Goal: Task Accomplishment & Management: Use online tool/utility

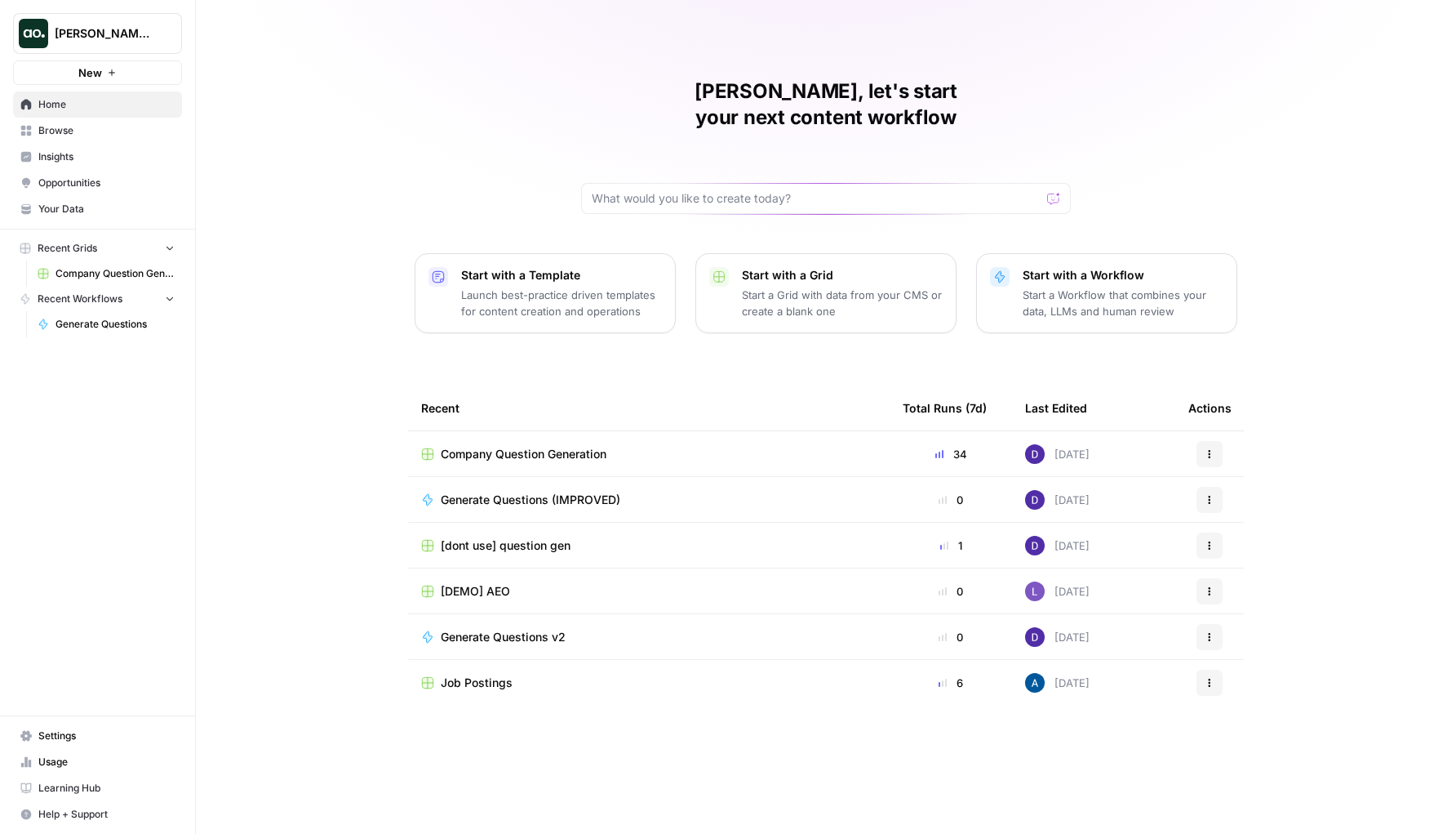
click at [358, 375] on div "[PERSON_NAME], let's start your next content workflow Start with a Template Lau…" at bounding box center [826, 417] width 1261 height 834
click at [501, 491] on span "Generate Questions (IMPROVED)" at bounding box center [530, 500] width 180 height 17
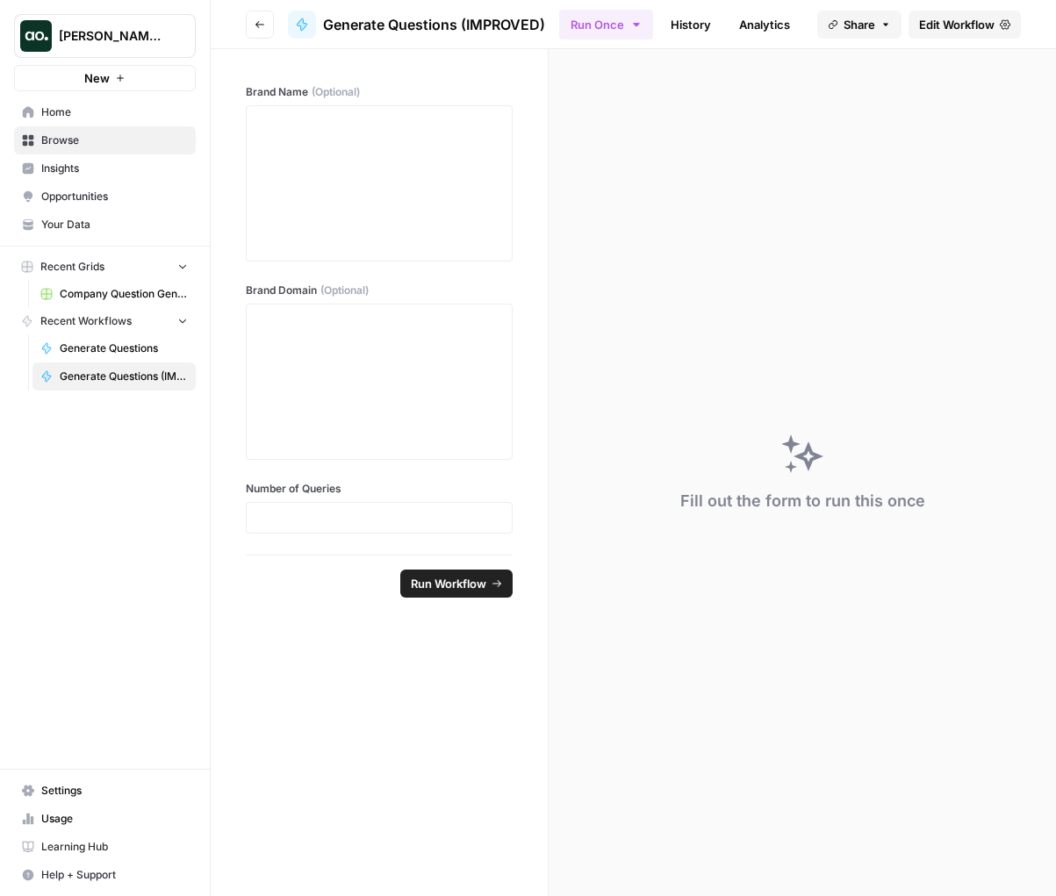
click at [990, 77] on div "Fill out the form to run this once" at bounding box center [801, 472] width 507 height 847
click at [989, 29] on span "Edit Workflow" at bounding box center [956, 25] width 75 height 18
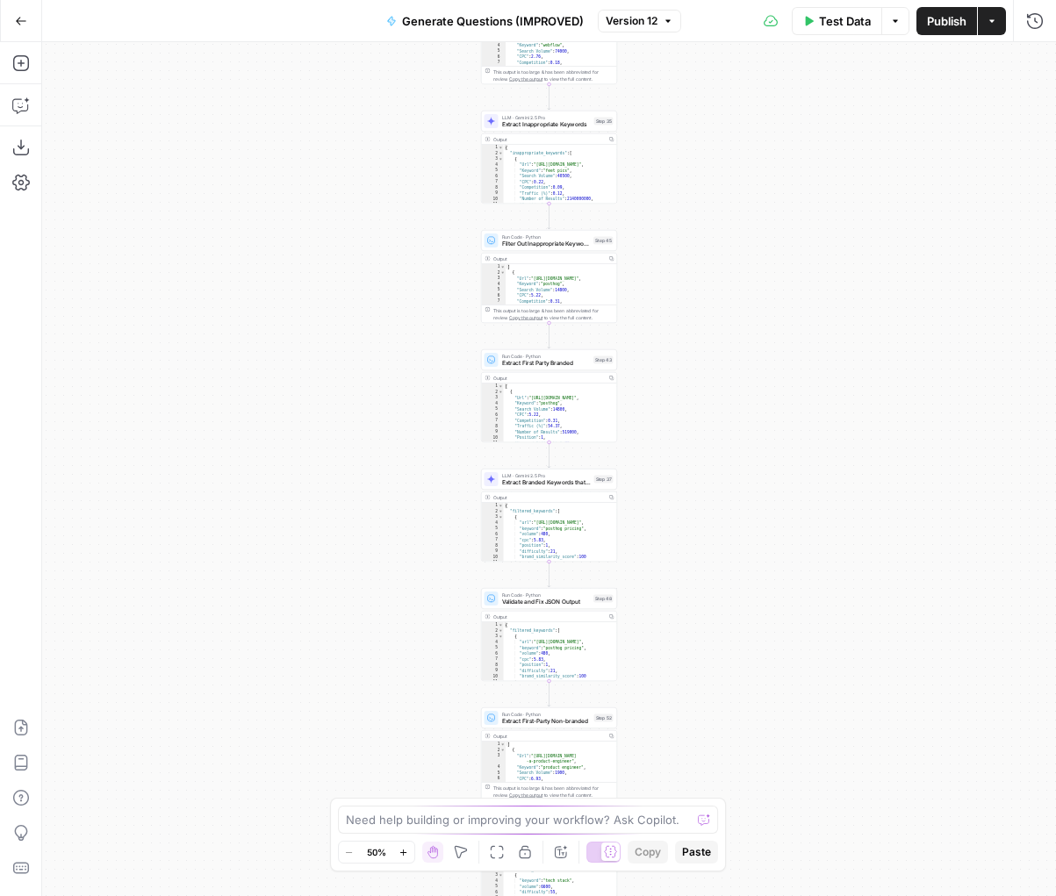
drag, startPoint x: 747, startPoint y: 301, endPoint x: 747, endPoint y: 712, distance: 410.6
click at [747, 700] on div "true false Workflow Input Settings Inputs LLM · Deep Research (O4 Mini) Researc…" at bounding box center [548, 469] width 1013 height 854
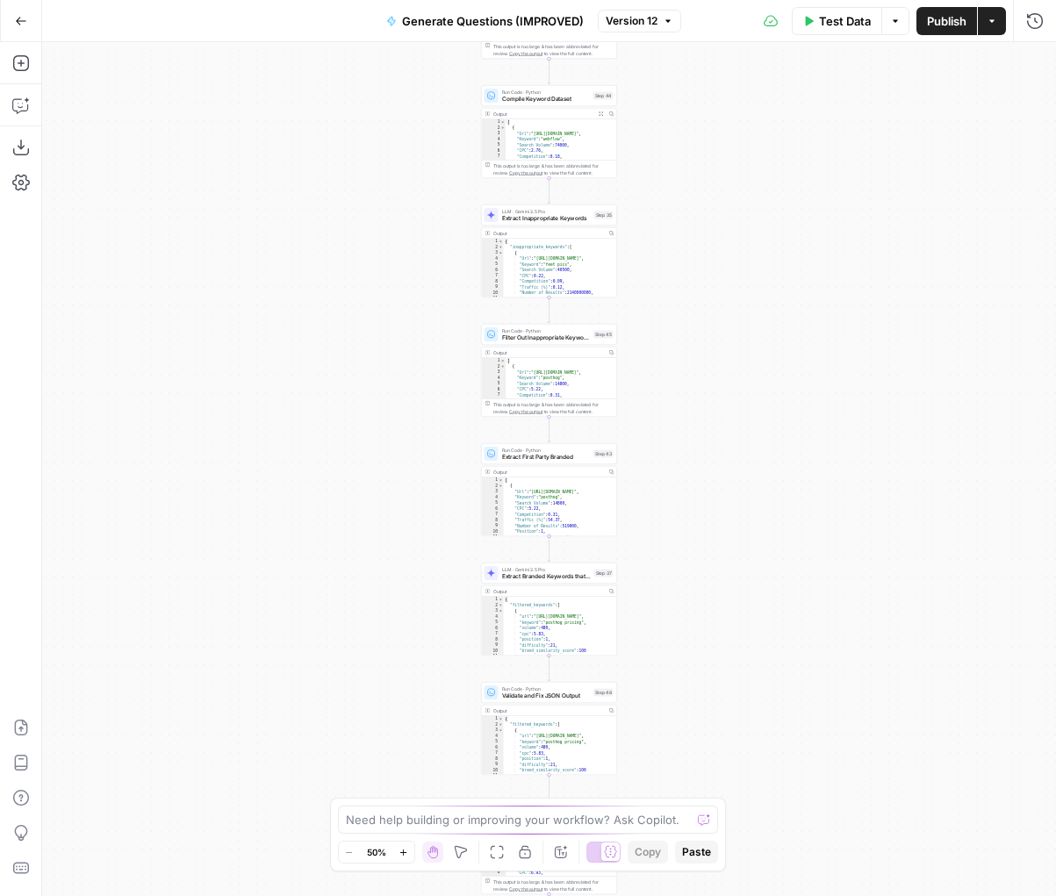
drag, startPoint x: 726, startPoint y: 319, endPoint x: 707, endPoint y: 865, distance: 546.1
click at [710, 845] on body "[PERSON_NAME] Test New Home Browse Insights Opportunities Your Data Recent Grid…" at bounding box center [528, 448] width 1056 height 896
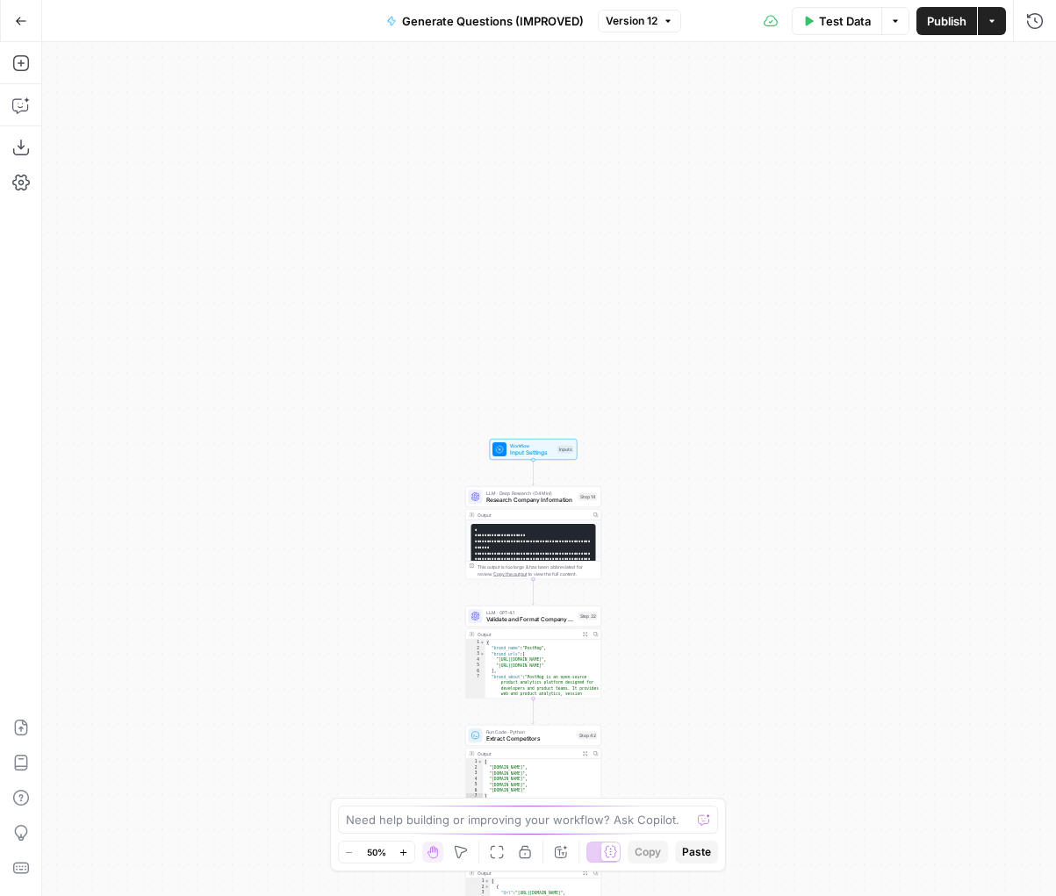
drag, startPoint x: 754, startPoint y: 448, endPoint x: 754, endPoint y: 884, distance: 436.1
click at [754, 884] on div "true false Workflow Input Settings Inputs LLM · Deep Research (O4 Mini) Researc…" at bounding box center [548, 469] width 1013 height 854
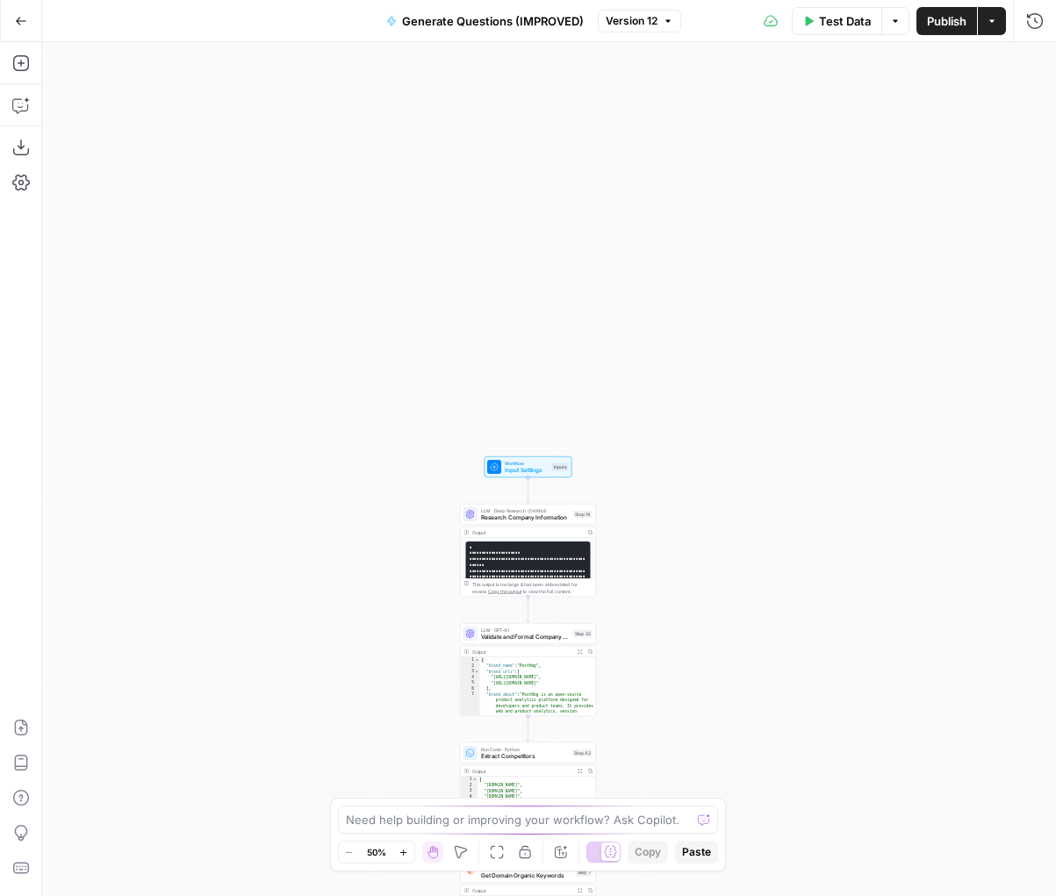
drag, startPoint x: 752, startPoint y: 481, endPoint x: 746, endPoint y: 263, distance: 217.7
click at [746, 268] on div "true false Workflow Input Settings Inputs LLM · Deep Research (O4 Mini) Researc…" at bounding box center [548, 469] width 1013 height 854
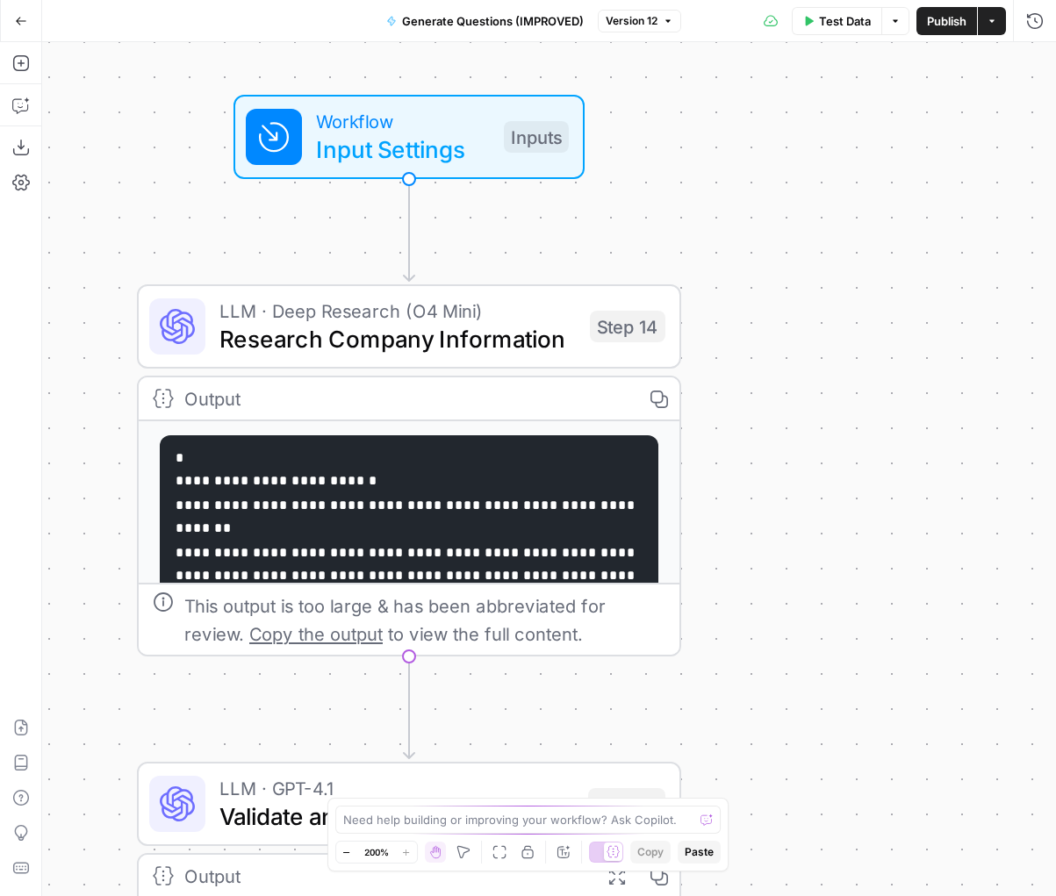
drag, startPoint x: 486, startPoint y: 261, endPoint x: 255, endPoint y: 242, distance: 231.6
click at [255, 243] on div "true false Workflow Input Settings Inputs LLM · Deep Research (O4 Mini) Researc…" at bounding box center [548, 469] width 1013 height 854
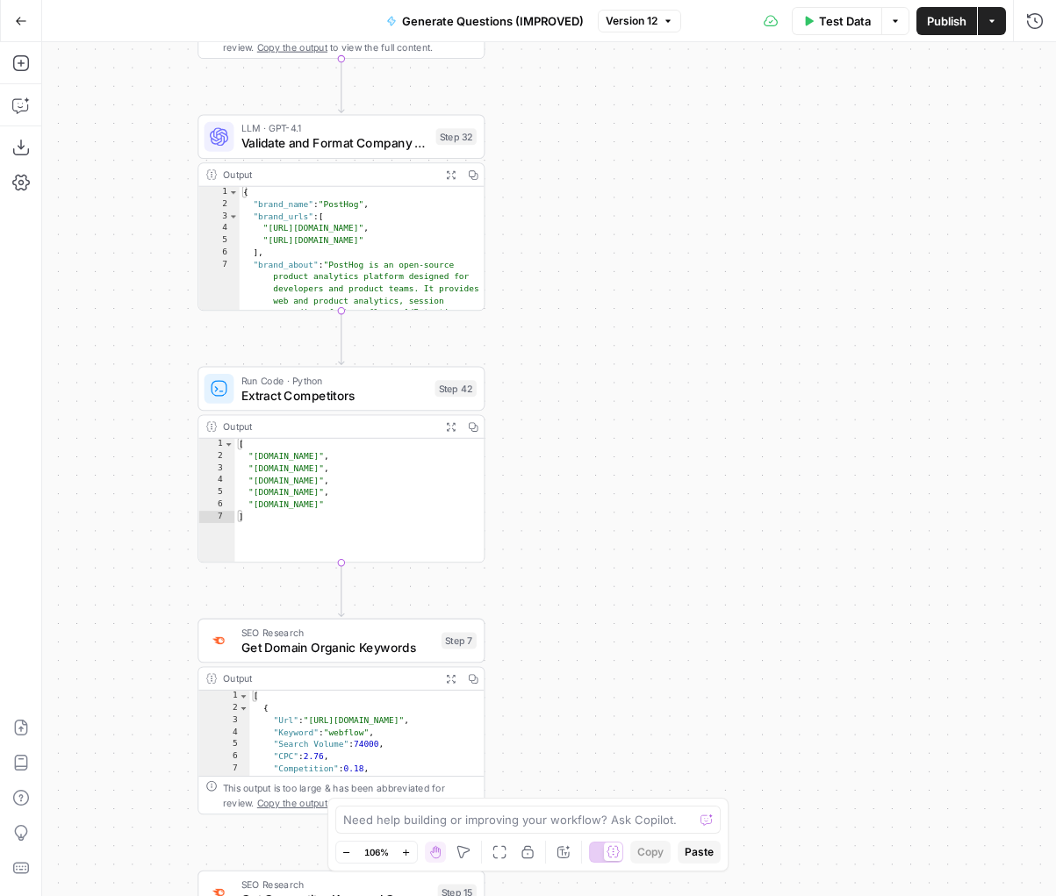
drag, startPoint x: 175, startPoint y: 684, endPoint x: 175, endPoint y: 354, distance: 330.8
click at [175, 355] on div "true false Workflow Input Settings Inputs LLM · Deep Research (O4 Mini) Researc…" at bounding box center [548, 469] width 1013 height 854
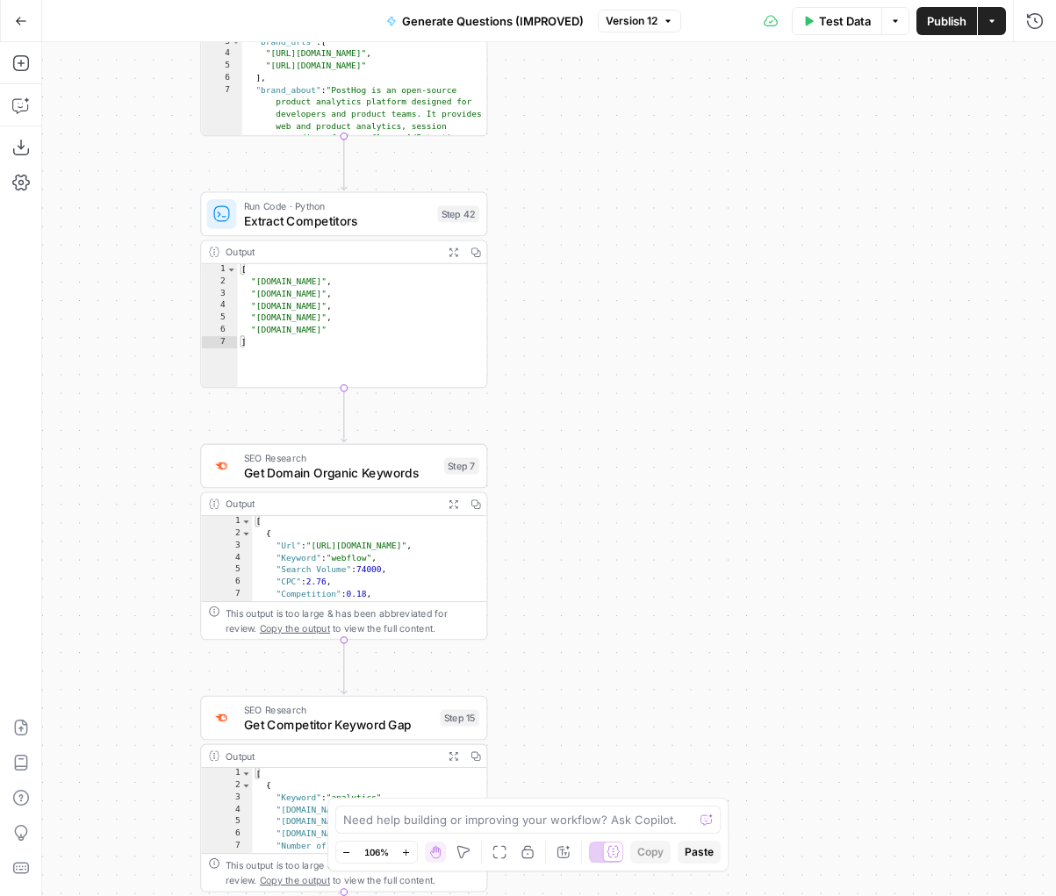
drag, startPoint x: 182, startPoint y: 517, endPoint x: 185, endPoint y: 362, distance: 154.5
click at [185, 362] on div "true false Workflow Input Settings Inputs LLM · Deep Research (O4 Mini) Researc…" at bounding box center [548, 469] width 1013 height 854
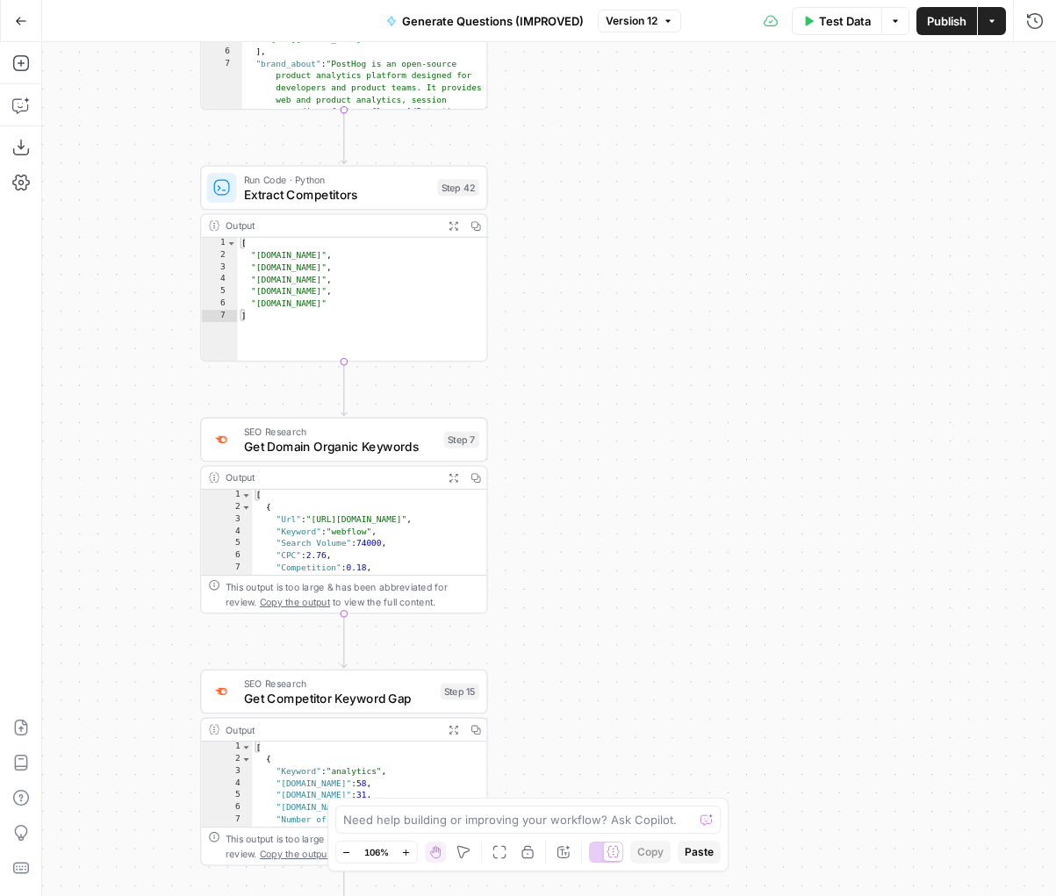
drag, startPoint x: 183, startPoint y: 519, endPoint x: 183, endPoint y: 452, distance: 66.7
click at [183, 455] on div "true false Workflow Input Settings Inputs LLM · Deep Research (O4 Mini) Researc…" at bounding box center [548, 469] width 1013 height 854
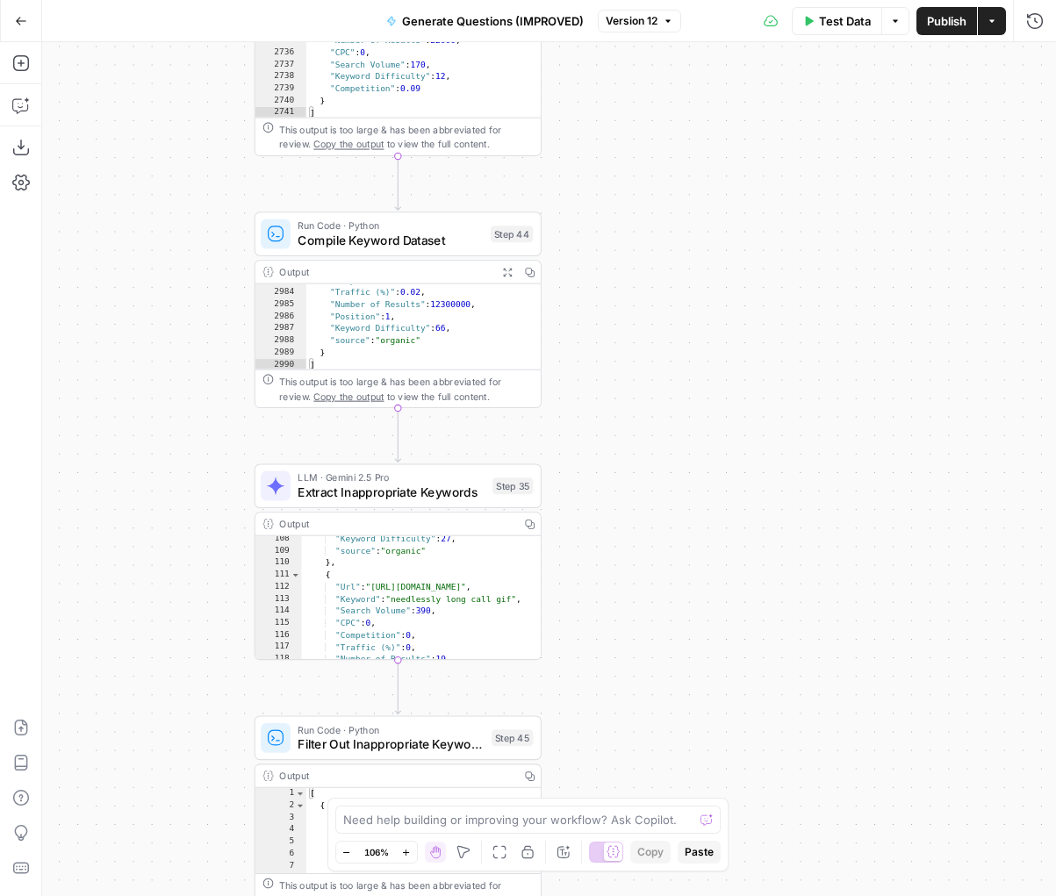
scroll to position [5014, 0]
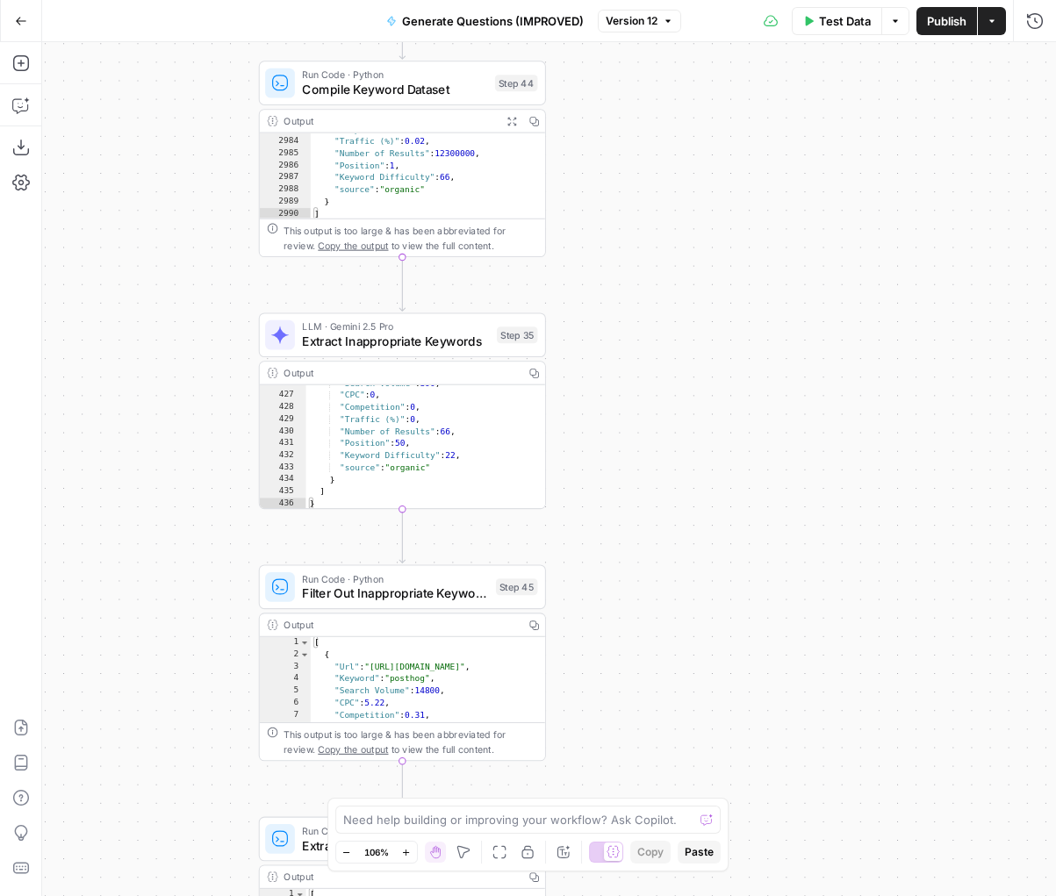
drag, startPoint x: 592, startPoint y: 657, endPoint x: 599, endPoint y: 495, distance: 162.5
click at [599, 495] on div "true false Workflow Input Settings Inputs LLM · Deep Research (O4 Mini) Researc…" at bounding box center [548, 469] width 1013 height 854
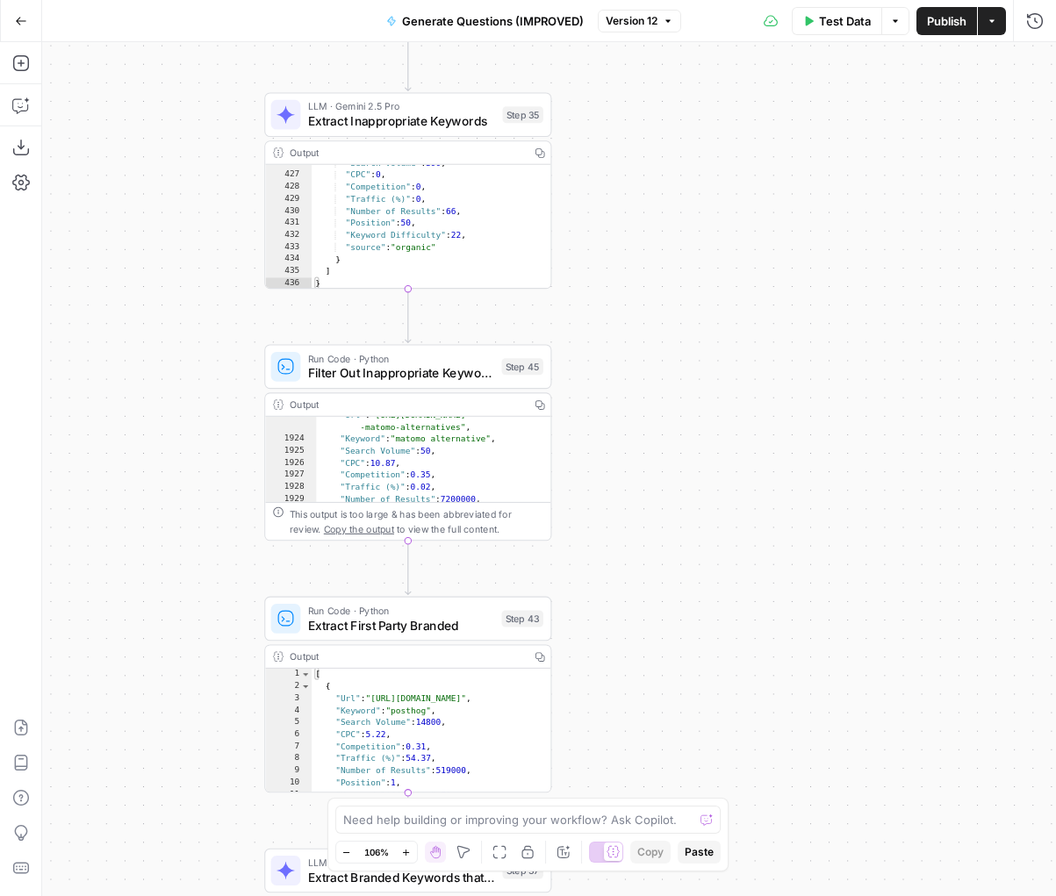
scroll to position [28669, 0]
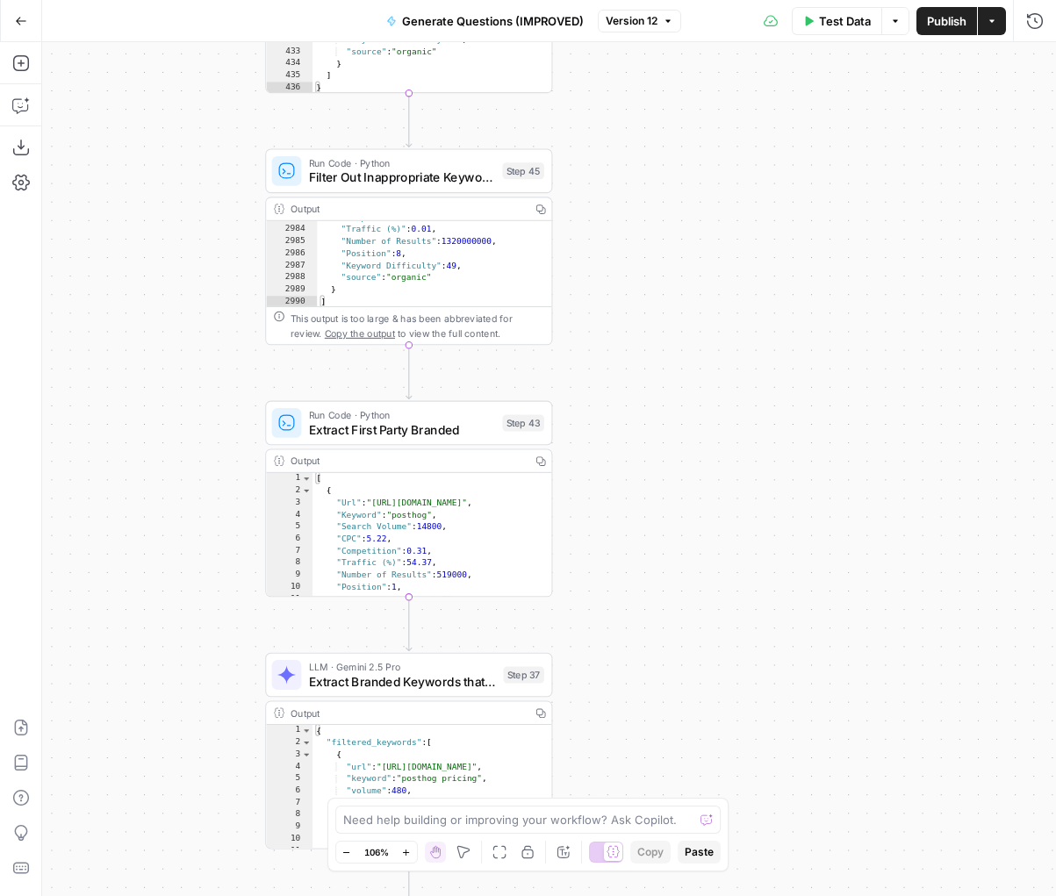
drag, startPoint x: 583, startPoint y: 510, endPoint x: 581, endPoint y: 310, distance: 200.1
click at [583, 311] on div "true false Workflow Input Settings Inputs LLM · Deep Research (O4 Mini) Researc…" at bounding box center [548, 469] width 1013 height 854
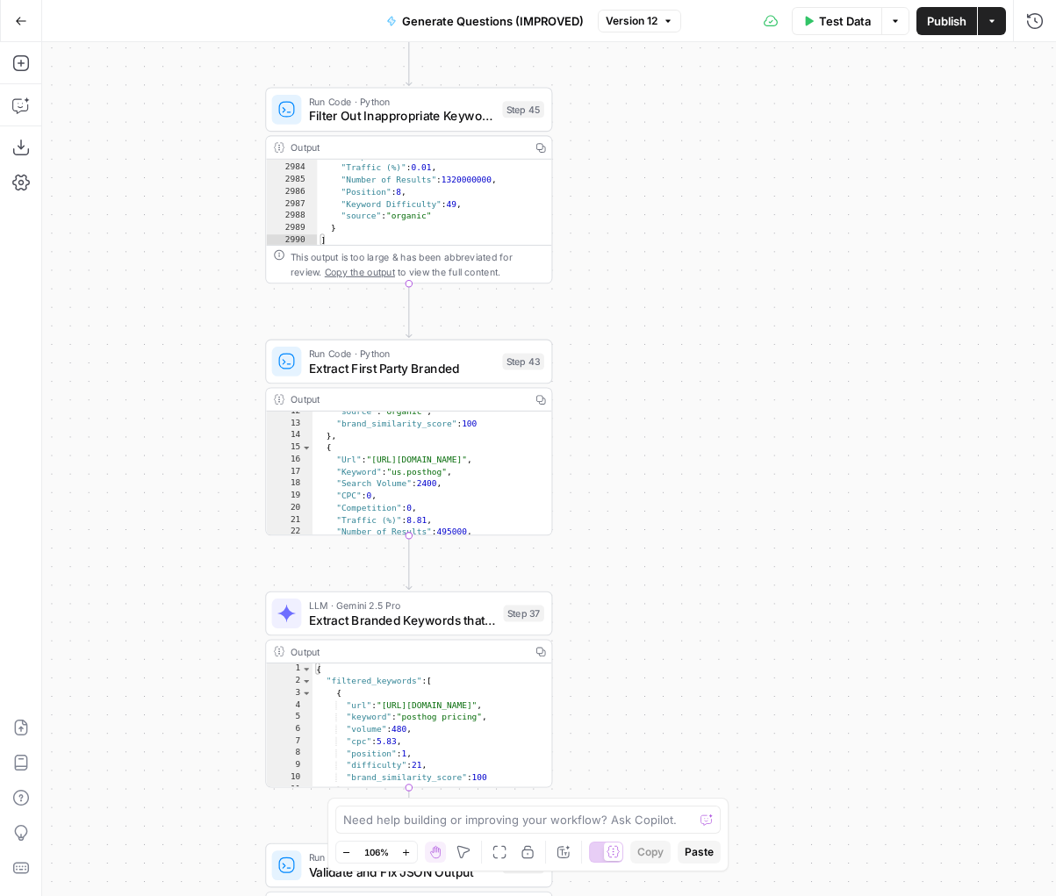
scroll to position [197, 0]
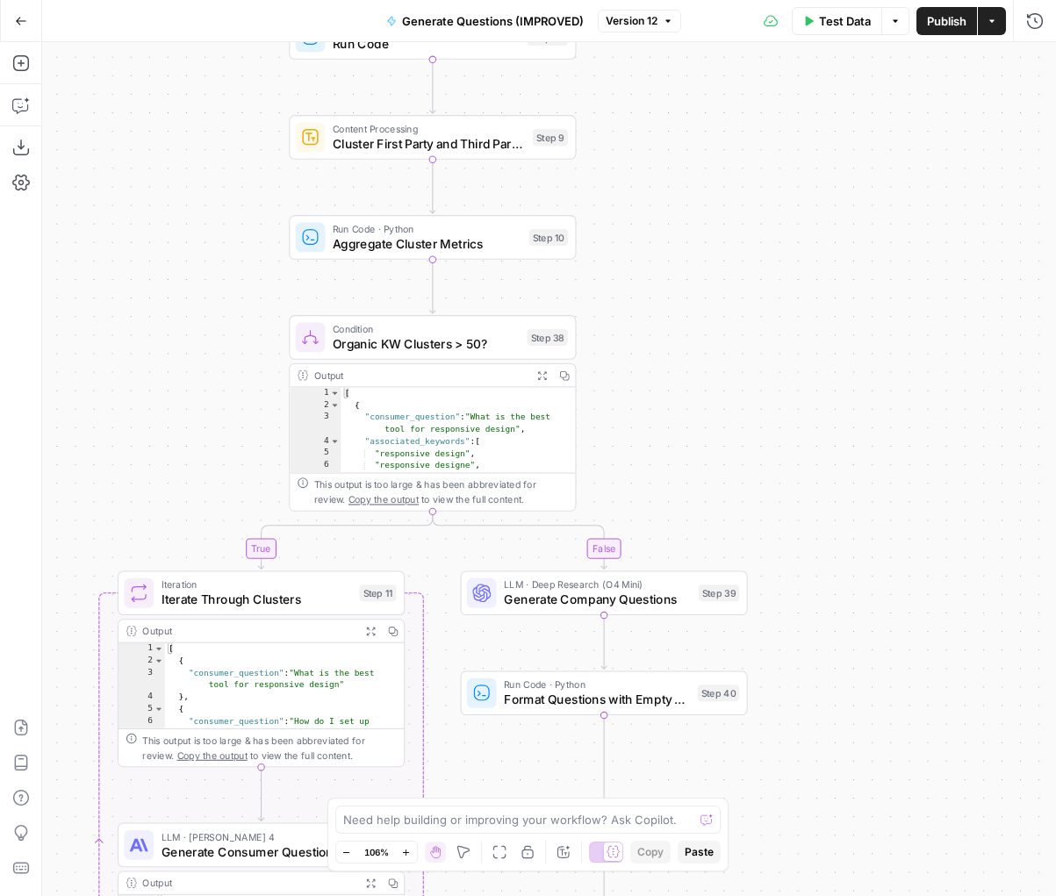
drag, startPoint x: 643, startPoint y: 545, endPoint x: 659, endPoint y: 377, distance: 168.3
click at [661, 383] on div "true false Workflow Input Settings Inputs LLM · Deep Research (O4 Mini) Researc…" at bounding box center [548, 469] width 1013 height 854
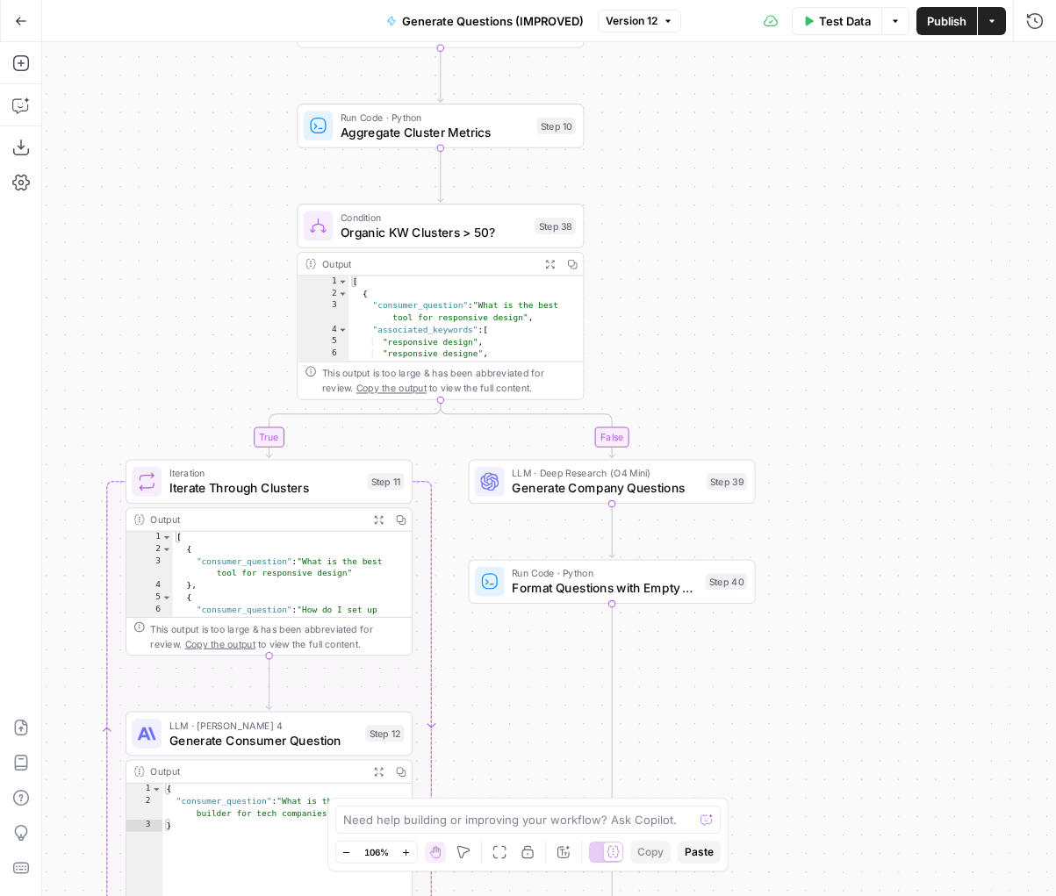
drag, startPoint x: 727, startPoint y: 399, endPoint x: 727, endPoint y: 253, distance: 146.5
click at [727, 260] on div "true false Workflow Input Settings Inputs LLM · Deep Research (O4 Mini) Researc…" at bounding box center [548, 469] width 1013 height 854
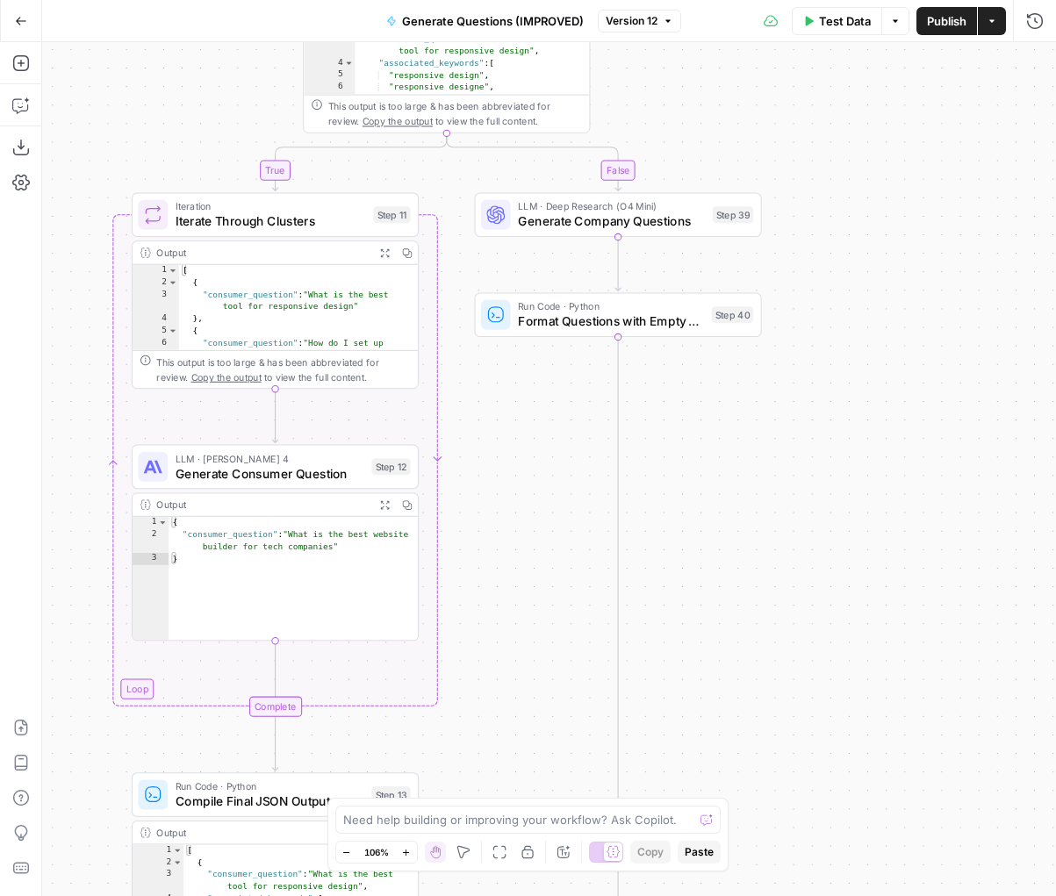
click at [291, 457] on span "LLM · [PERSON_NAME] 4" at bounding box center [269, 458] width 189 height 15
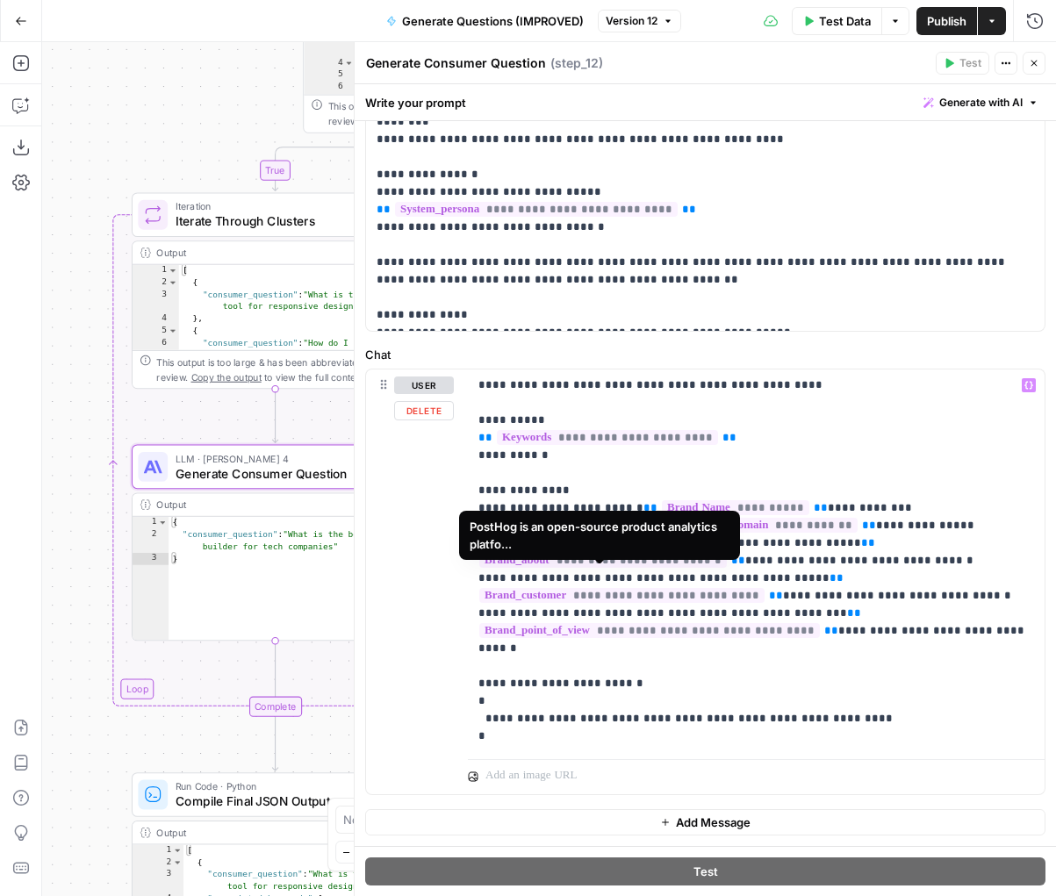
scroll to position [0, 0]
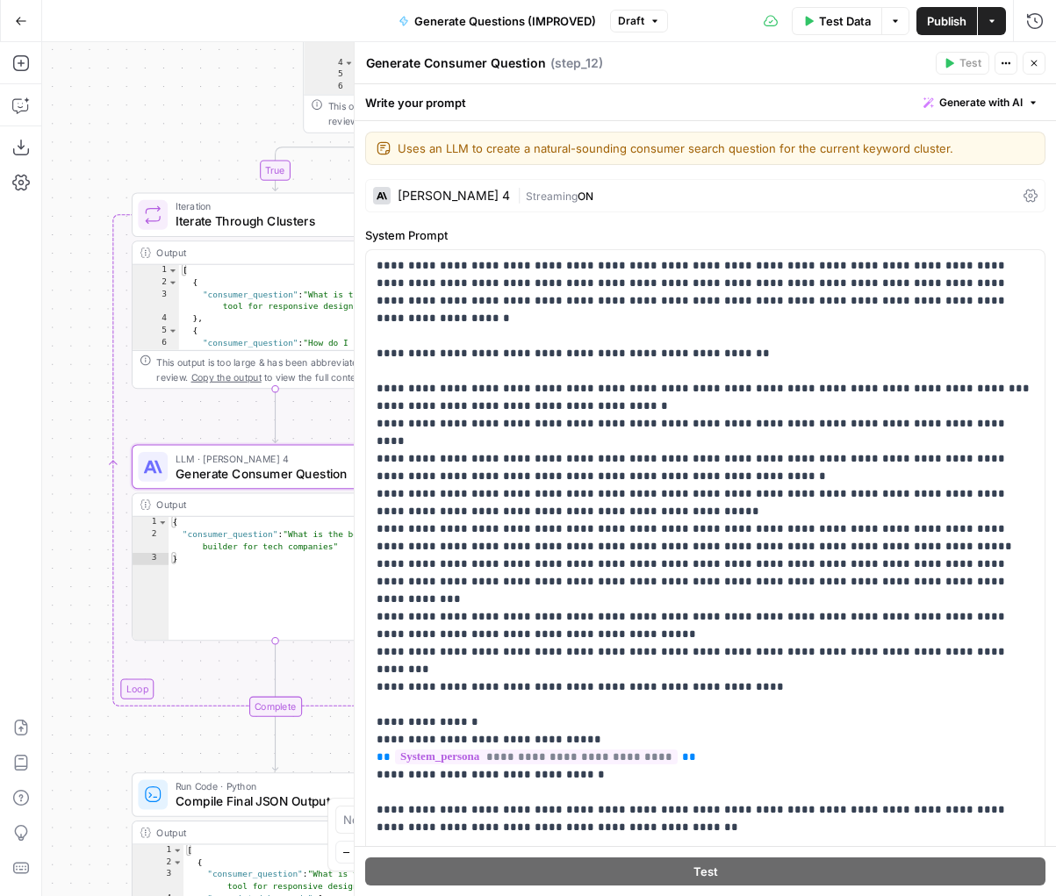
click at [1028, 67] on icon "button" at bounding box center [1033, 63] width 11 height 11
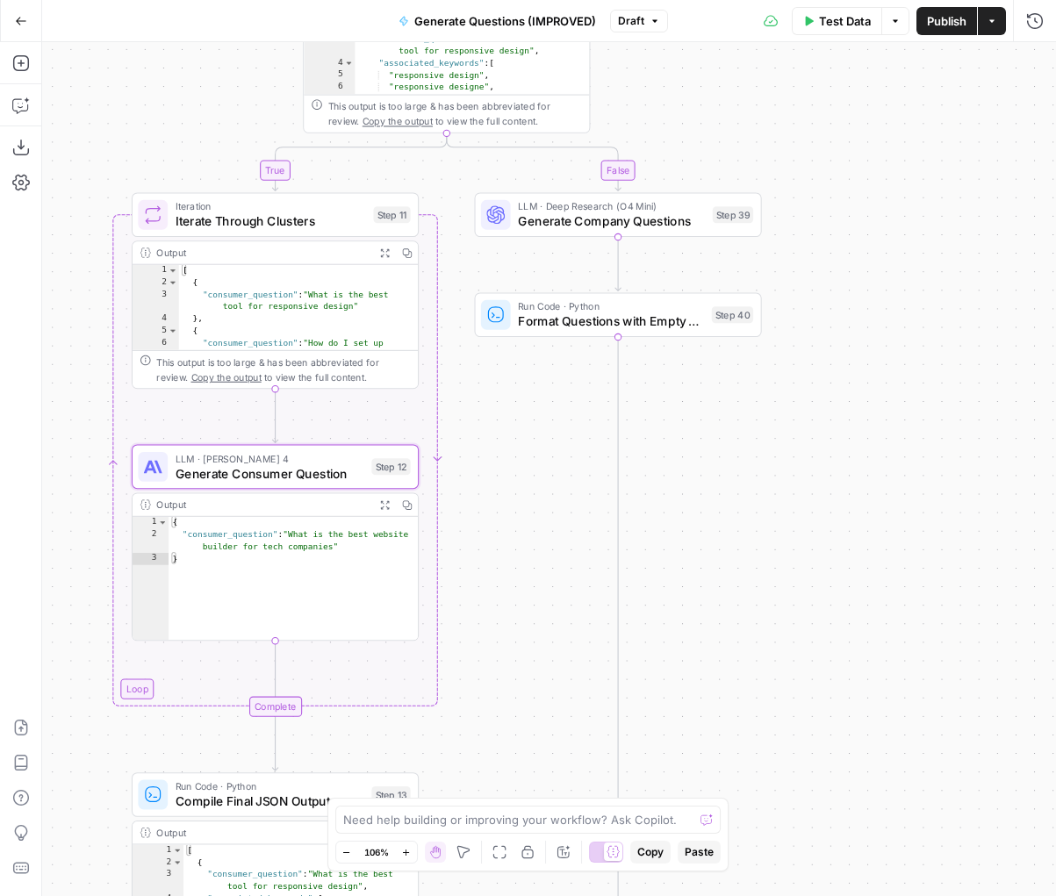
click at [620, 847] on div at bounding box center [613, 851] width 18 height 18
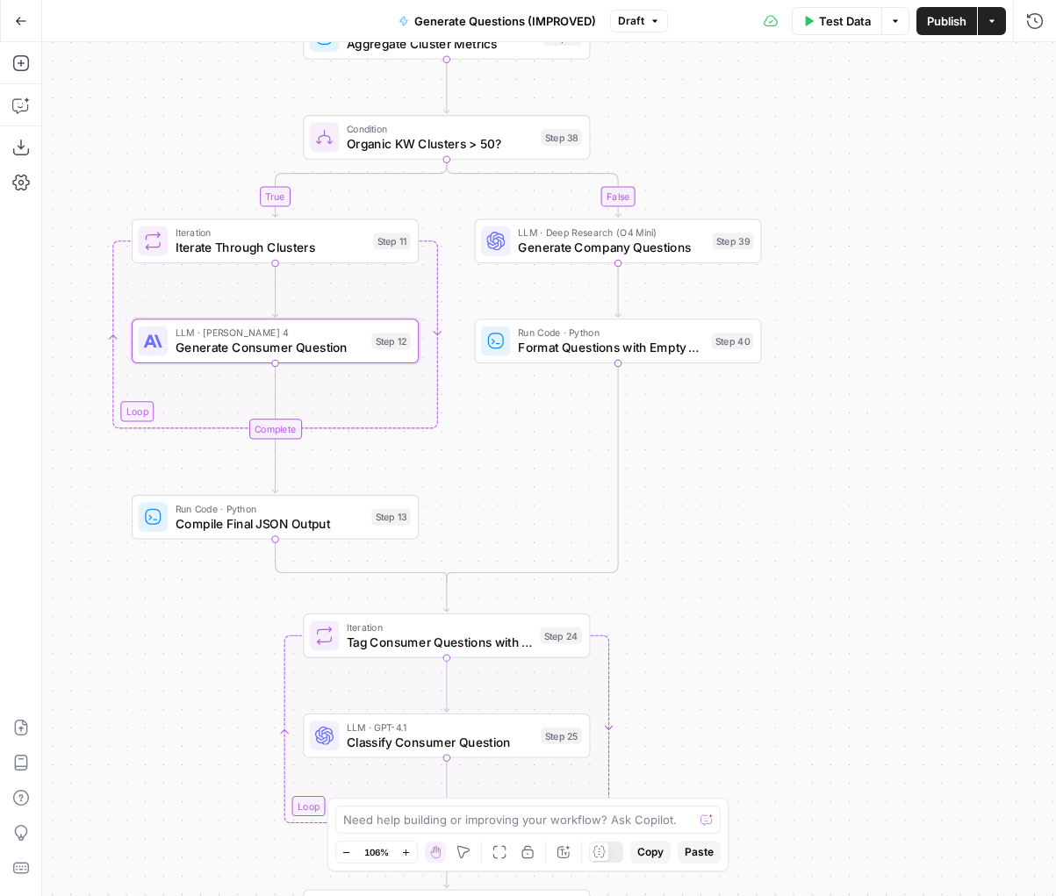
drag, startPoint x: 494, startPoint y: 270, endPoint x: 494, endPoint y: 470, distance: 200.1
click at [494, 469] on div "true false Workflow Input Settings Inputs LLM · Deep Research (O4 Mini) Researc…" at bounding box center [548, 469] width 1013 height 854
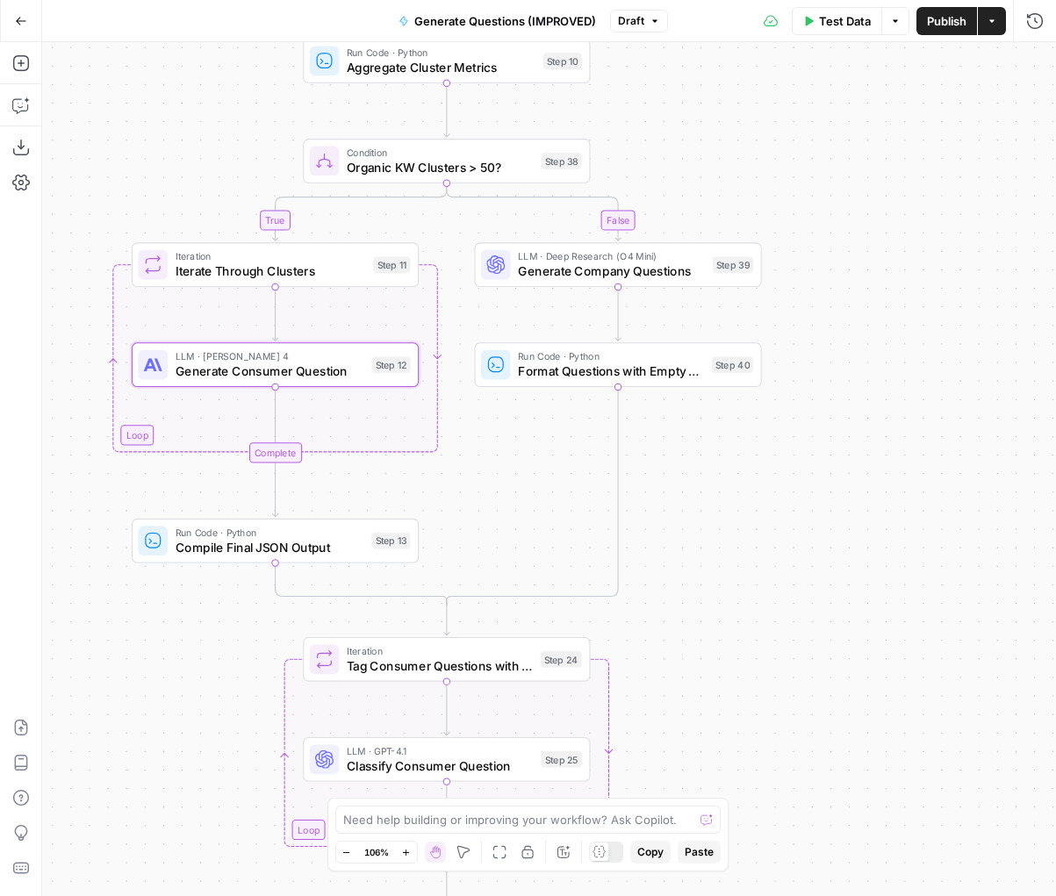
click at [375, 378] on div "LLM · [PERSON_NAME] 4 Generate Consumer Question Step 12" at bounding box center [274, 365] width 272 height 32
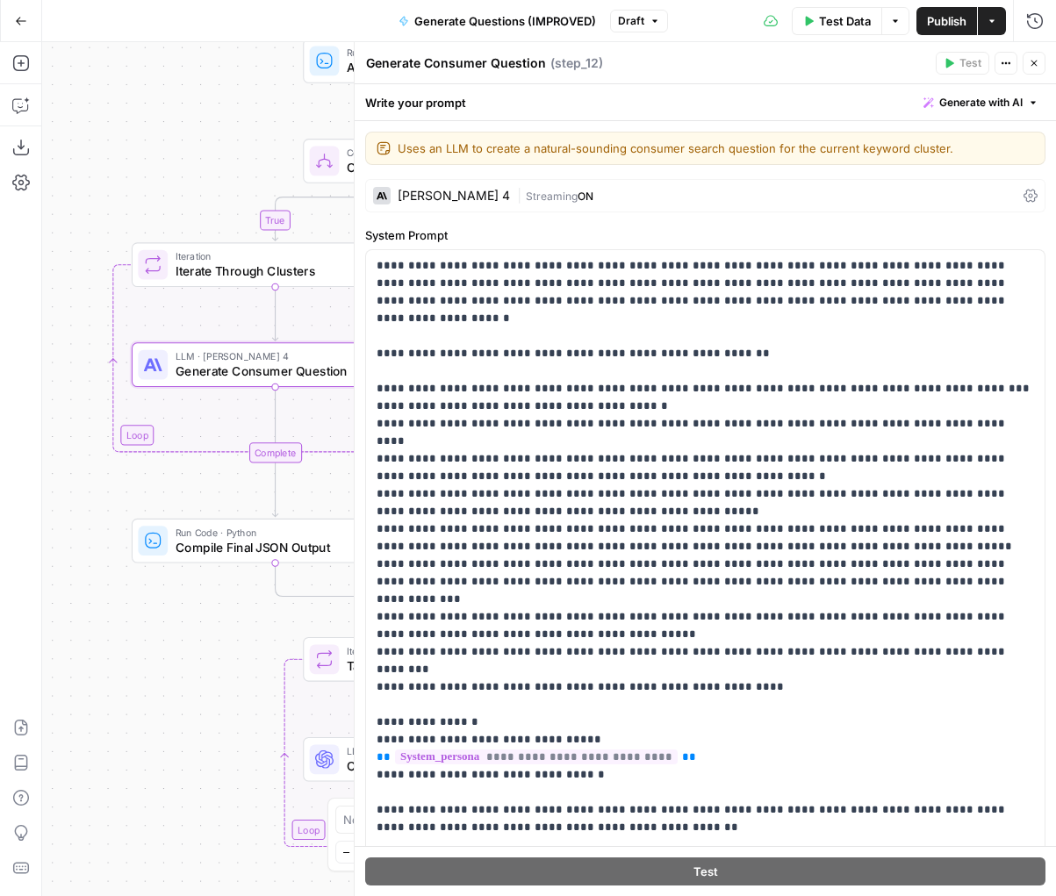
click at [1033, 68] on icon "button" at bounding box center [1033, 63] width 11 height 11
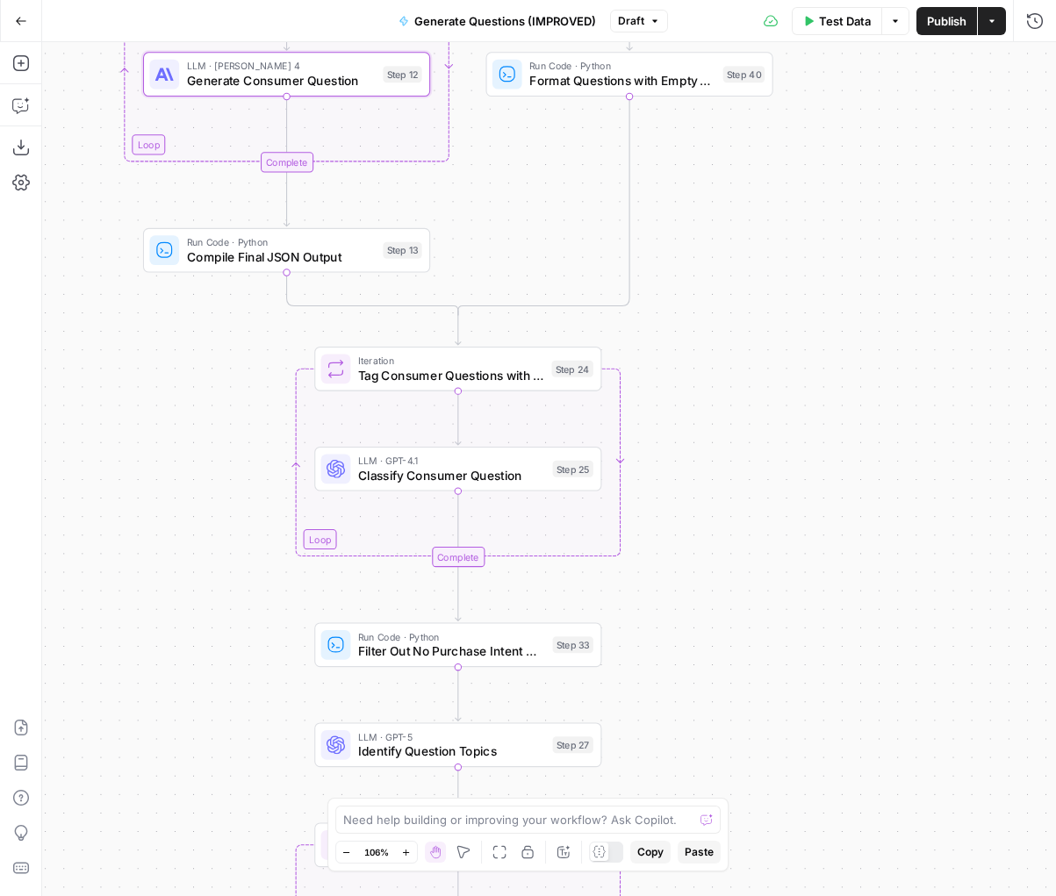
drag, startPoint x: 691, startPoint y: 684, endPoint x: 703, endPoint y: 394, distance: 290.7
click at [703, 394] on div "true false Workflow Input Settings Inputs LLM · Deep Research (O4 Mini) Researc…" at bounding box center [548, 469] width 1013 height 854
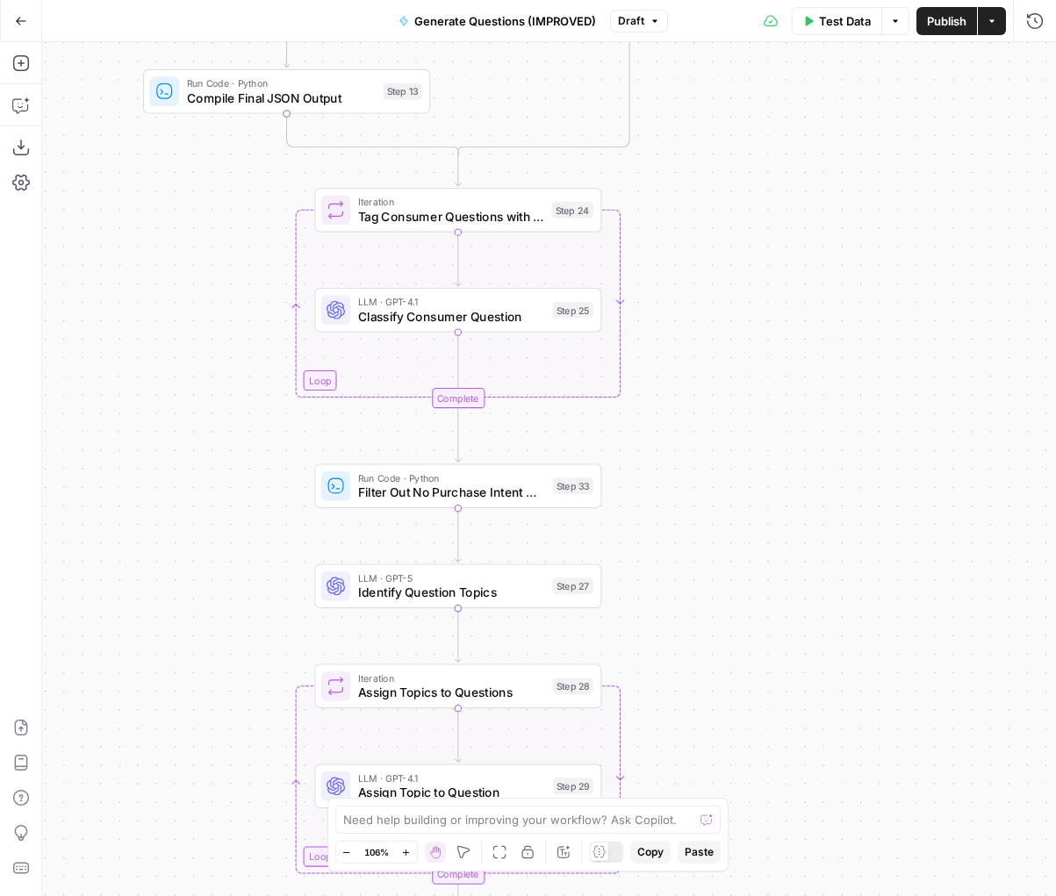
drag, startPoint x: 702, startPoint y: 494, endPoint x: 702, endPoint y: 319, distance: 175.5
click at [702, 334] on div "true false Workflow Input Settings Inputs LLM · Deep Research (O4 Mini) Researc…" at bounding box center [548, 469] width 1013 height 854
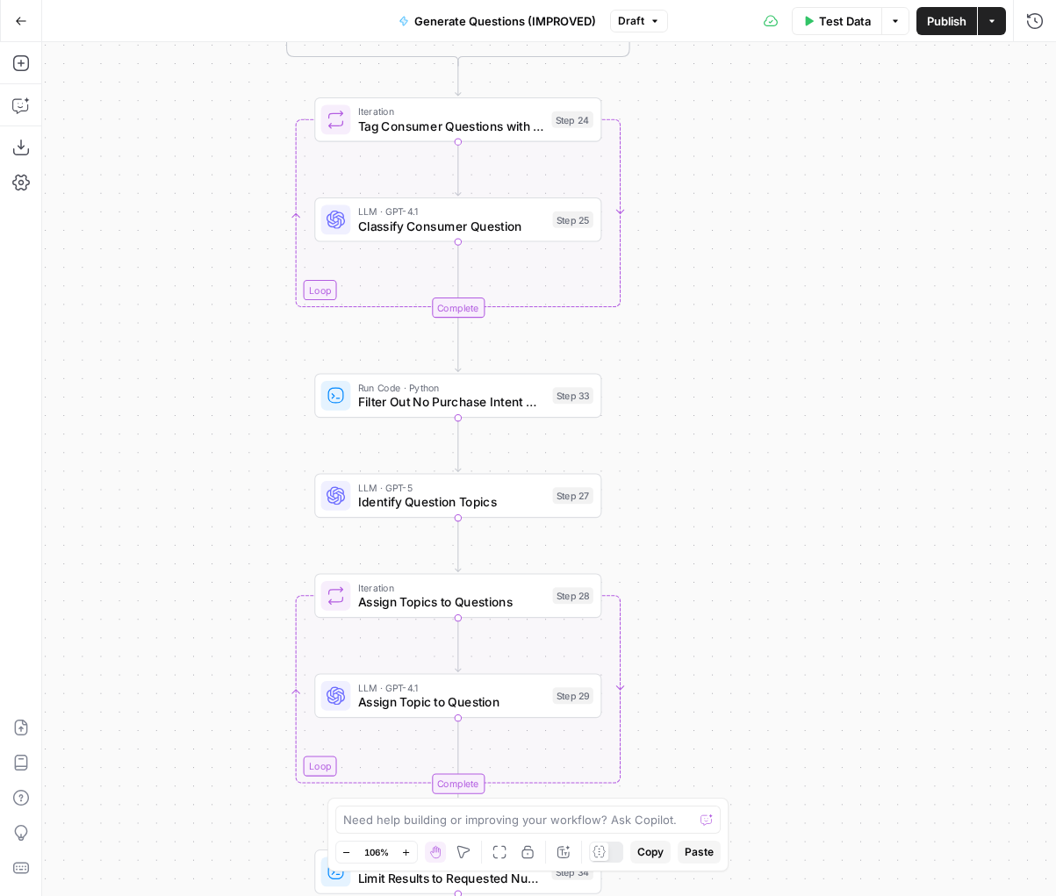
click at [598, 841] on div "Zoom Out 106% Zoom In Hand Move Fit to View Lock/Unlock Annotate Workflow Copy …" at bounding box center [528, 852] width 386 height 23
click at [611, 854] on div at bounding box center [606, 851] width 35 height 21
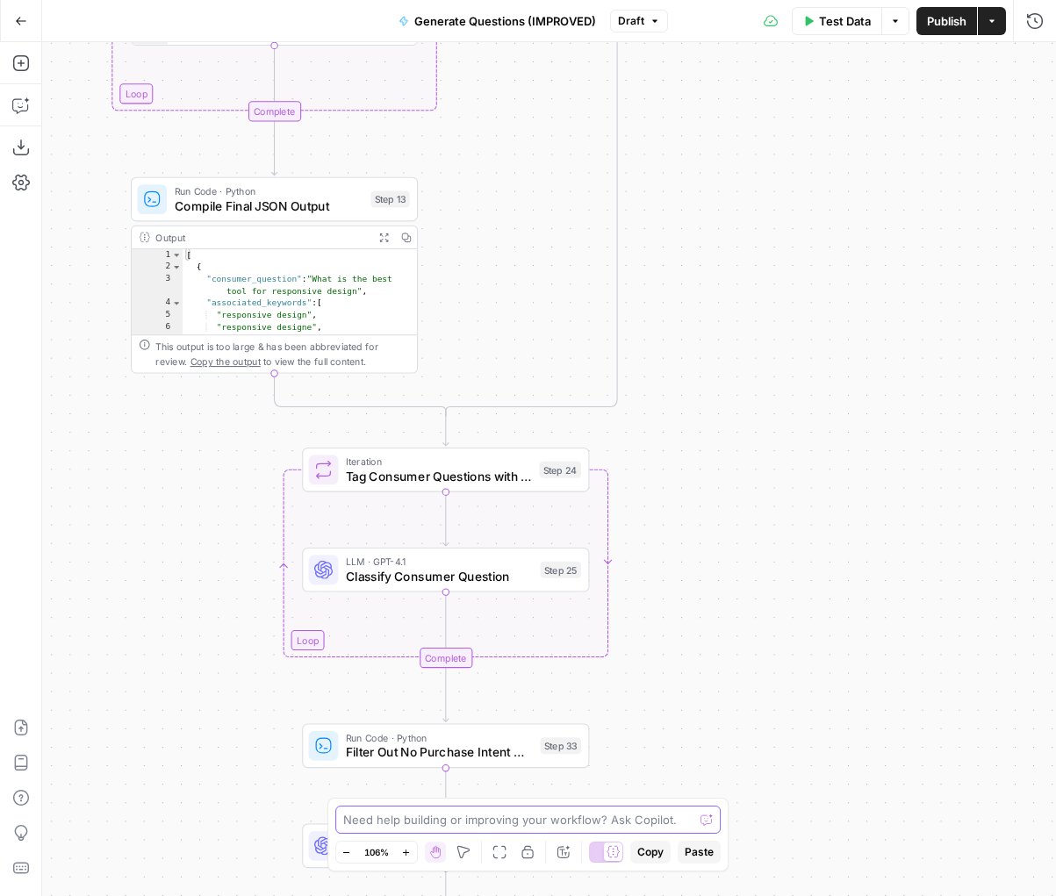
drag, startPoint x: 700, startPoint y: 349, endPoint x: 673, endPoint y: 903, distance: 554.3
click at [673, 895] on html "[PERSON_NAME] Test New Home Browse Insights Opportunities Your Data Recent Grid…" at bounding box center [528, 448] width 1056 height 896
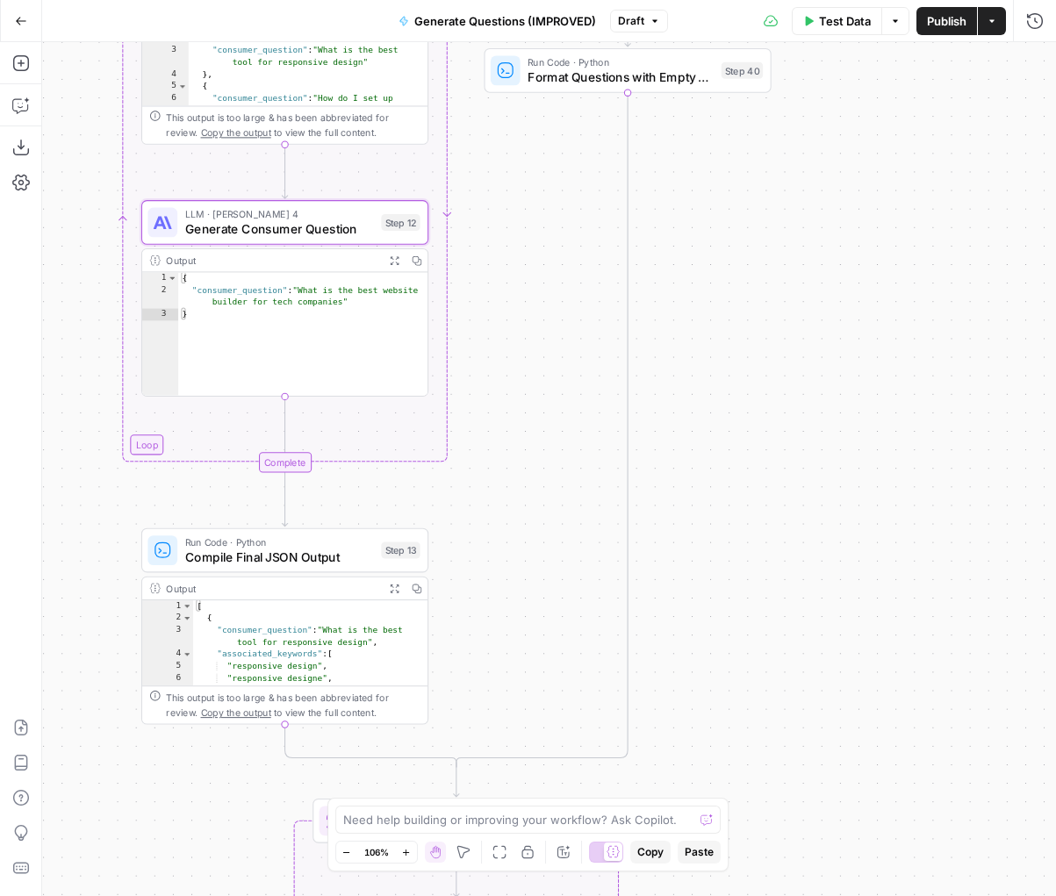
drag, startPoint x: 686, startPoint y: 526, endPoint x: 748, endPoint y: 290, distance: 244.7
click at [746, 297] on div "true false Workflow Input Settings Inputs LLM · Deep Research (O4 Mini) Researc…" at bounding box center [548, 469] width 1013 height 854
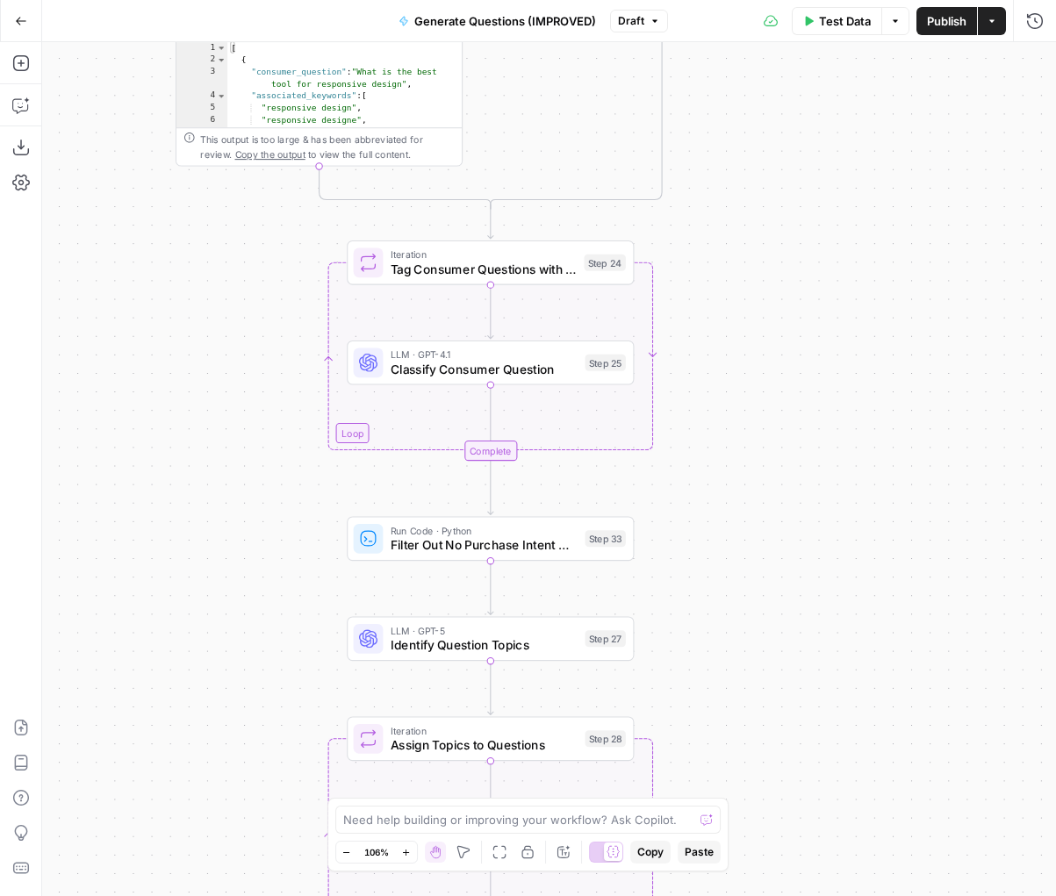
drag, startPoint x: 731, startPoint y: 412, endPoint x: 731, endPoint y: 240, distance: 172.9
click at [731, 252] on div "true false Workflow Input Settings Inputs LLM · Deep Research (O4 Mini) Researc…" at bounding box center [548, 469] width 1013 height 854
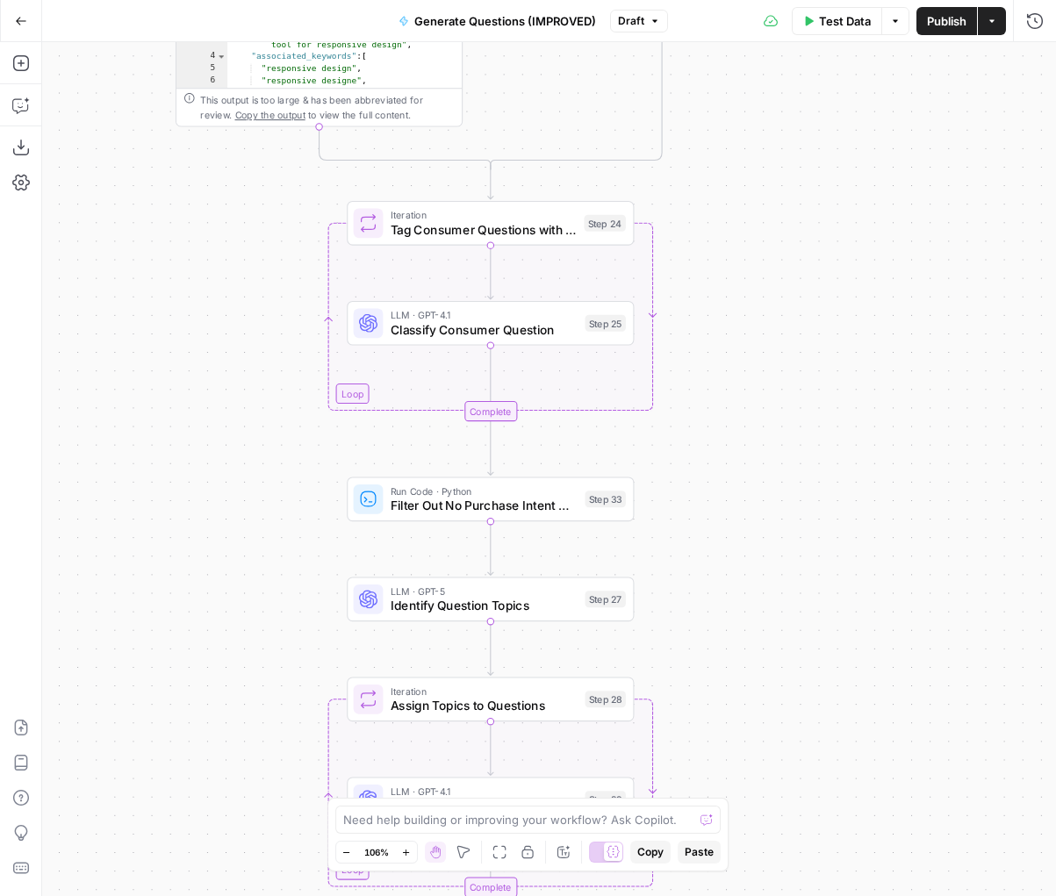
drag, startPoint x: 730, startPoint y: 594, endPoint x: 730, endPoint y: 254, distance: 340.4
click at [730, 268] on div "true false Workflow Input Settings Inputs LLM · Deep Research (O4 Mini) Researc…" at bounding box center [548, 469] width 1013 height 854
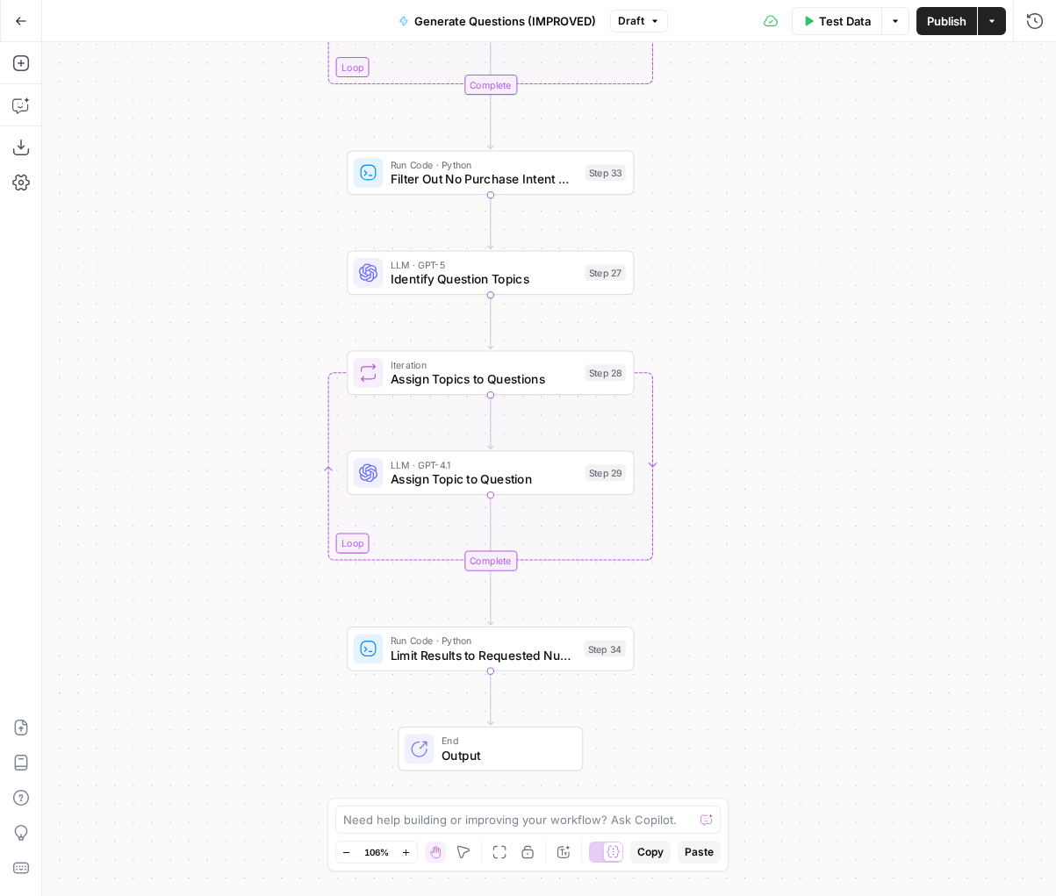
drag, startPoint x: 727, startPoint y: 585, endPoint x: 719, endPoint y: 387, distance: 198.5
click at [721, 404] on div "true false Workflow Input Settings Inputs LLM · Deep Research (O4 Mini) Researc…" at bounding box center [548, 469] width 1013 height 854
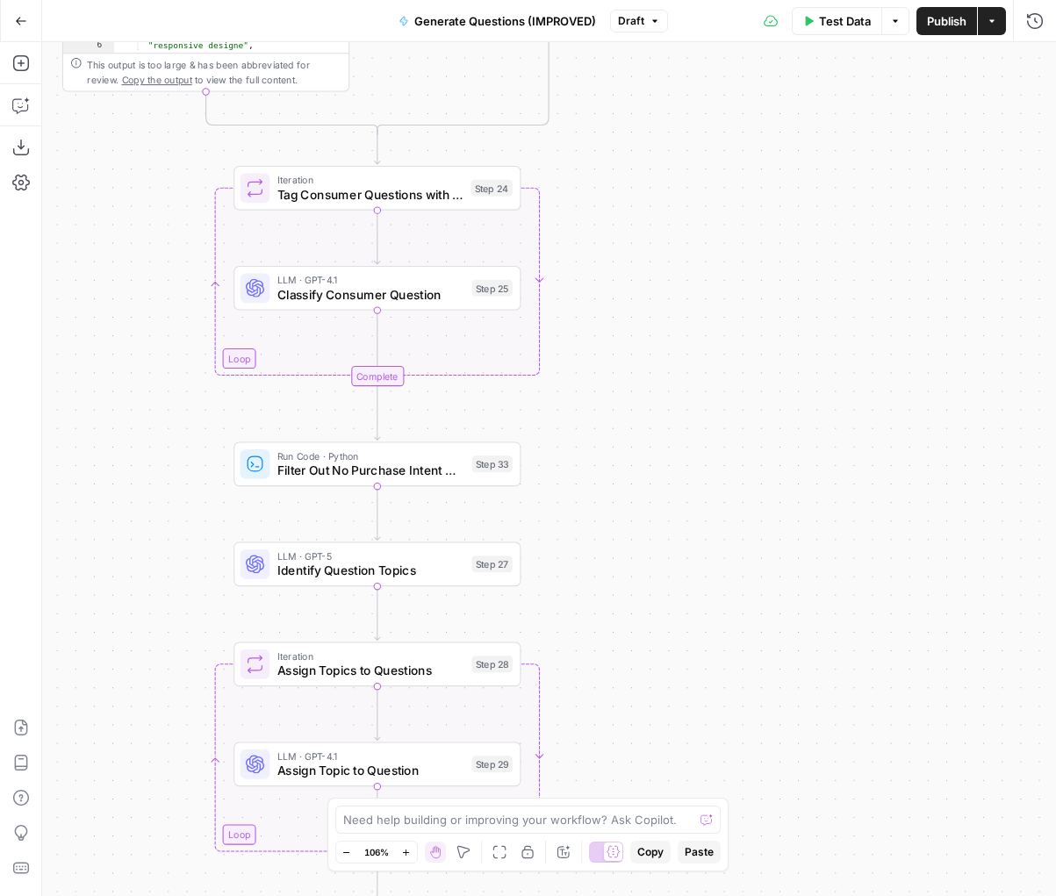
drag, startPoint x: 718, startPoint y: 432, endPoint x: 608, endPoint y: 903, distance: 483.8
click at [608, 895] on html "[PERSON_NAME] Test New Home Browse Insights Opportunities Your Data Recent Grid…" at bounding box center [528, 448] width 1056 height 896
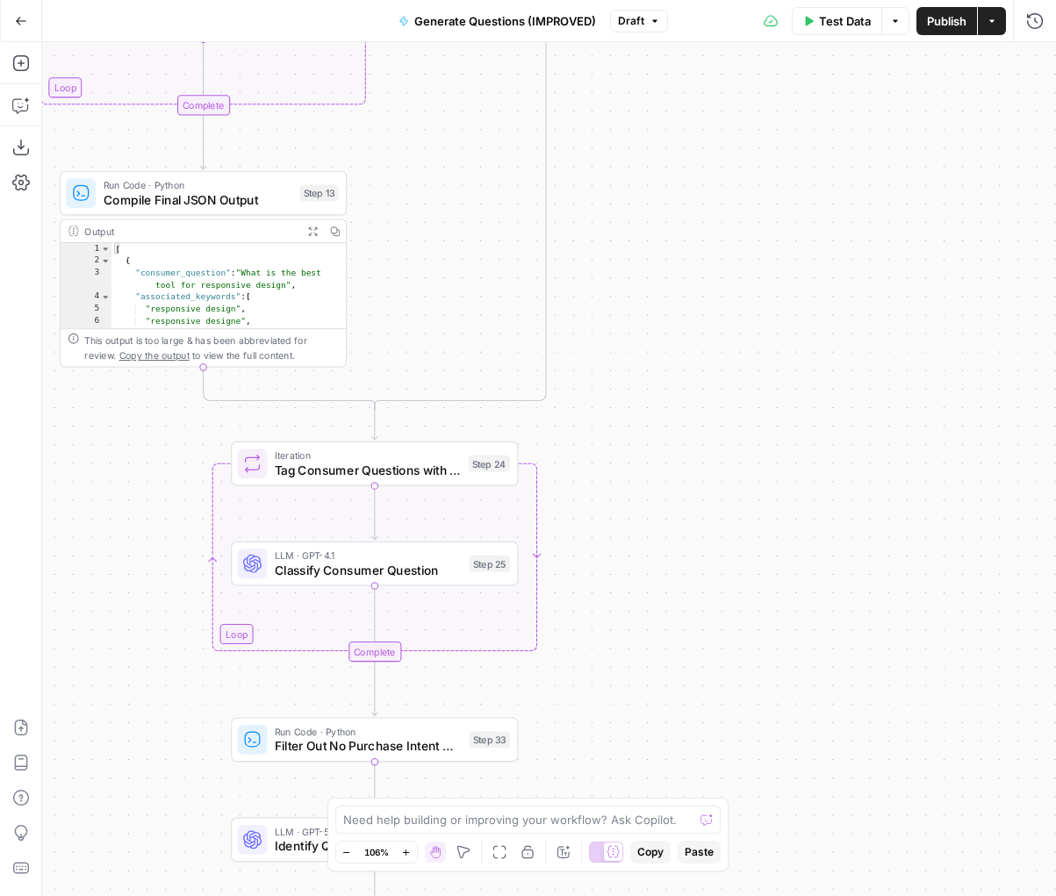
drag, startPoint x: 667, startPoint y: 697, endPoint x: 667, endPoint y: 901, distance: 204.4
click at [667, 895] on html "[PERSON_NAME] Test New Home Browse Insights Opportunities Your Data Recent Grid…" at bounding box center [528, 448] width 1056 height 896
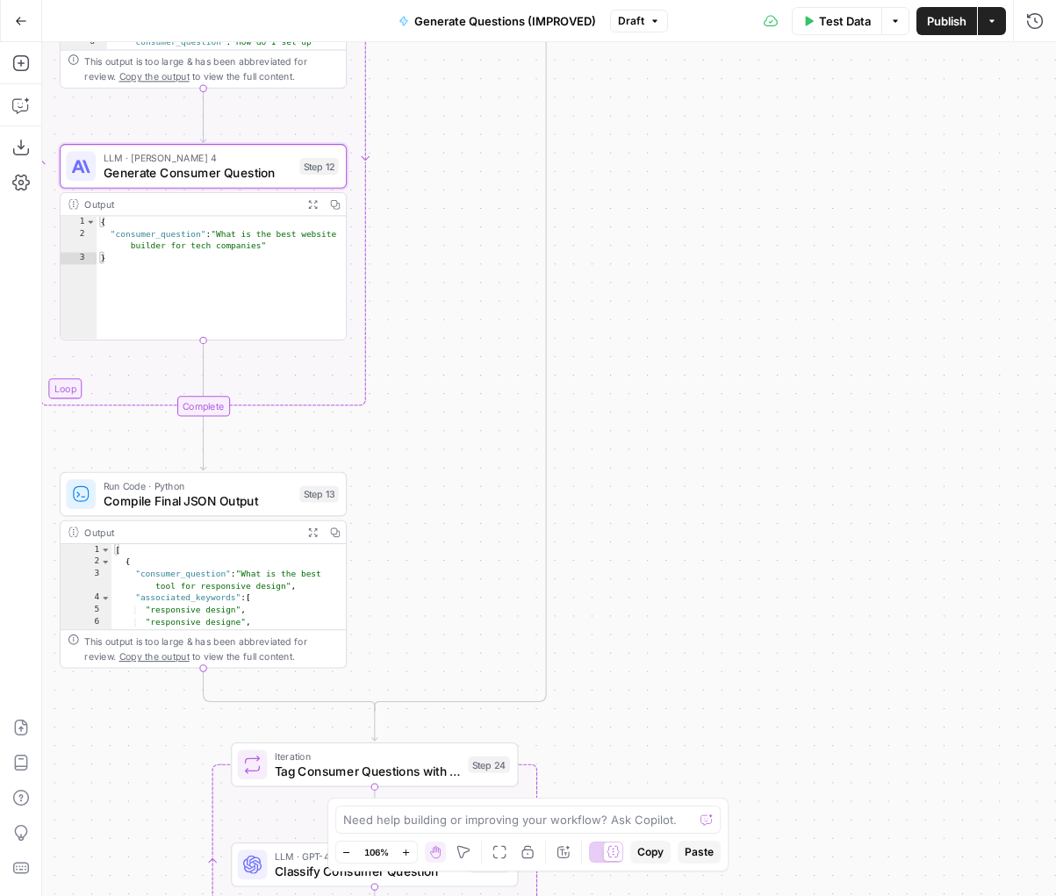
drag, startPoint x: 712, startPoint y: 391, endPoint x: 715, endPoint y: 818, distance: 426.4
click at [715, 814] on body "[PERSON_NAME] Test New Home Browse Insights Opportunities Your Data Recent Grid…" at bounding box center [528, 448] width 1056 height 896
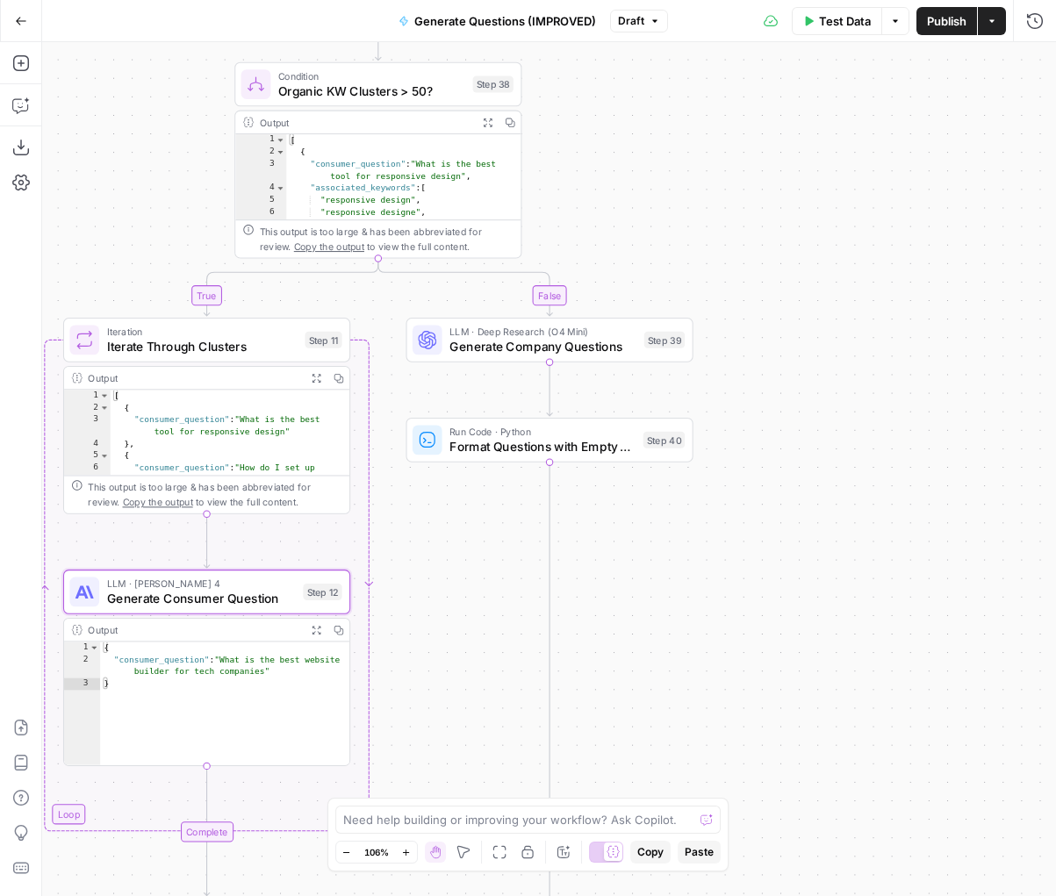
drag, startPoint x: 838, startPoint y: 376, endPoint x: 838, endPoint y: 903, distance: 527.3
click at [838, 895] on html "[PERSON_NAME] Test New Home Browse Insights Opportunities Your Data Recent Grid…" at bounding box center [528, 448] width 1056 height 896
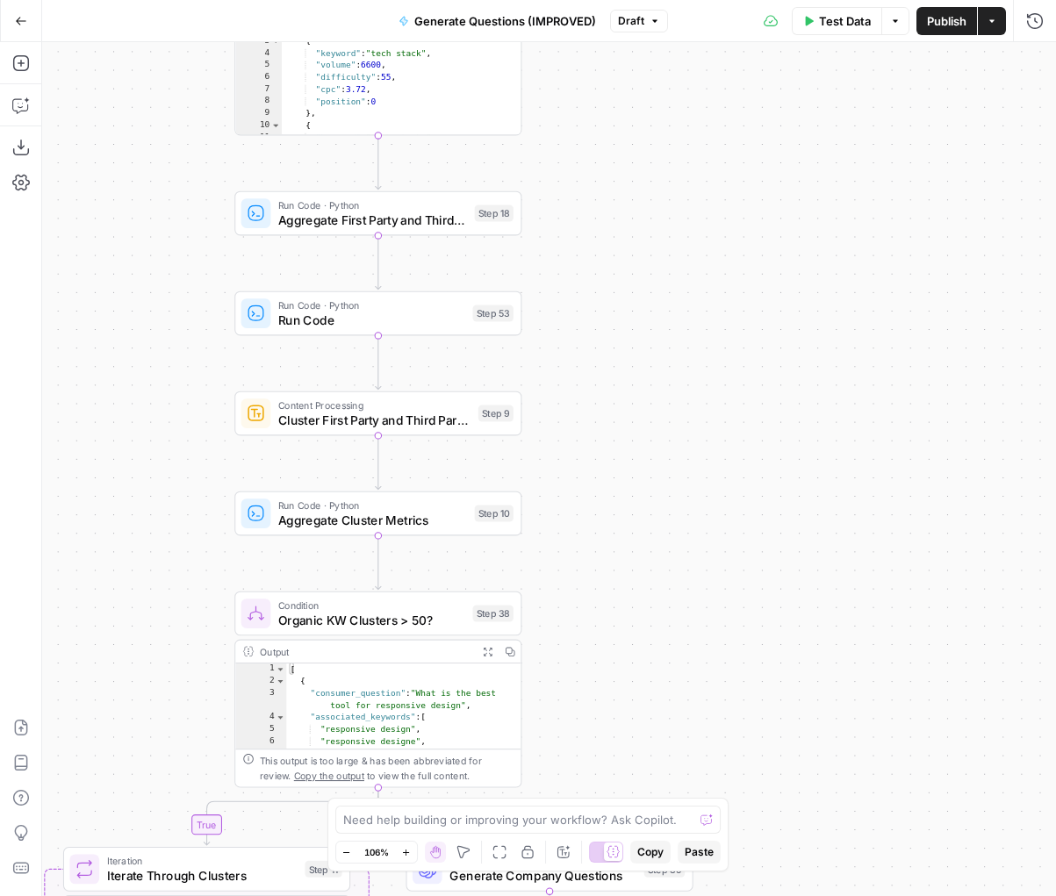
drag, startPoint x: 820, startPoint y: 173, endPoint x: 820, endPoint y: 759, distance: 586.1
click at [820, 745] on div "true false Workflow Input Settings Inputs LLM · Deep Research (O4 Mini) Researc…" at bounding box center [548, 469] width 1013 height 854
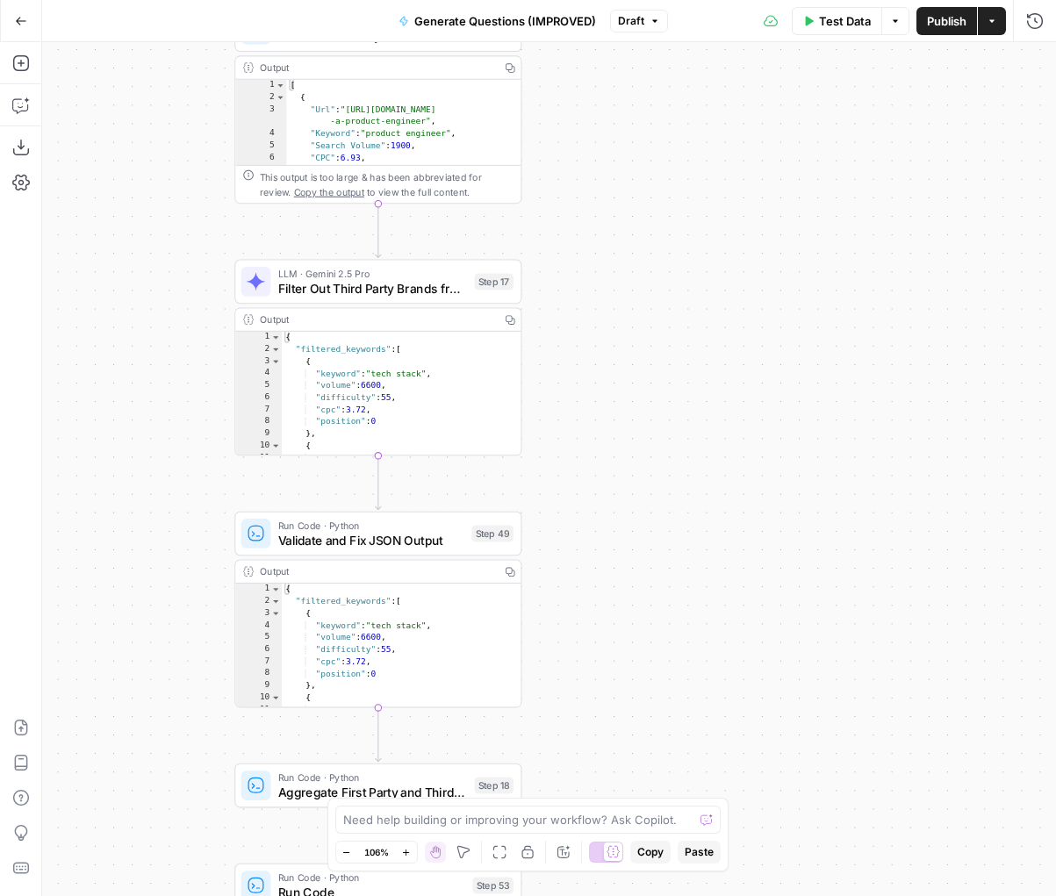
drag, startPoint x: 836, startPoint y: 239, endPoint x: 895, endPoint y: 712, distance: 477.4
click at [895, 698] on div "true false Workflow Input Settings Inputs LLM · Deep Research (O4 Mini) Researc…" at bounding box center [548, 469] width 1013 height 854
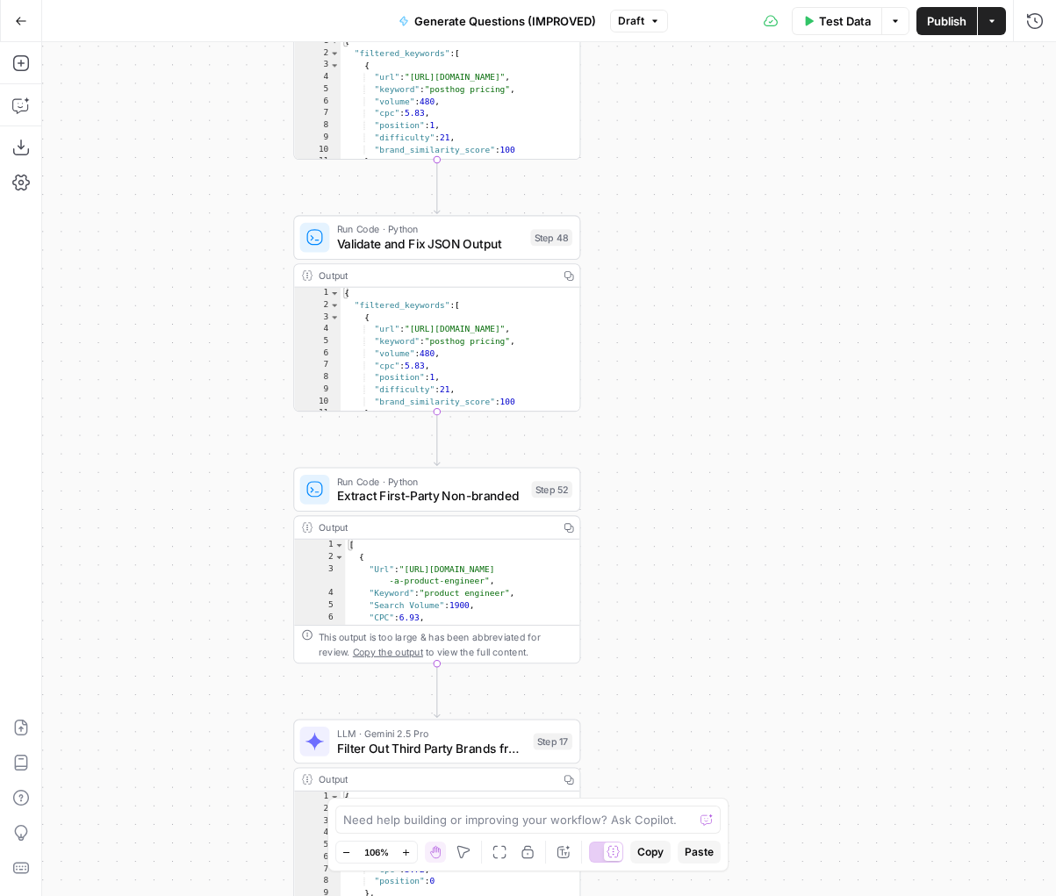
drag, startPoint x: 862, startPoint y: 438, endPoint x: 886, endPoint y: 863, distance: 426.3
click at [886, 851] on div "true false Workflow Input Settings Inputs LLM · Deep Research (O4 Mini) Researc…" at bounding box center [548, 469] width 1013 height 854
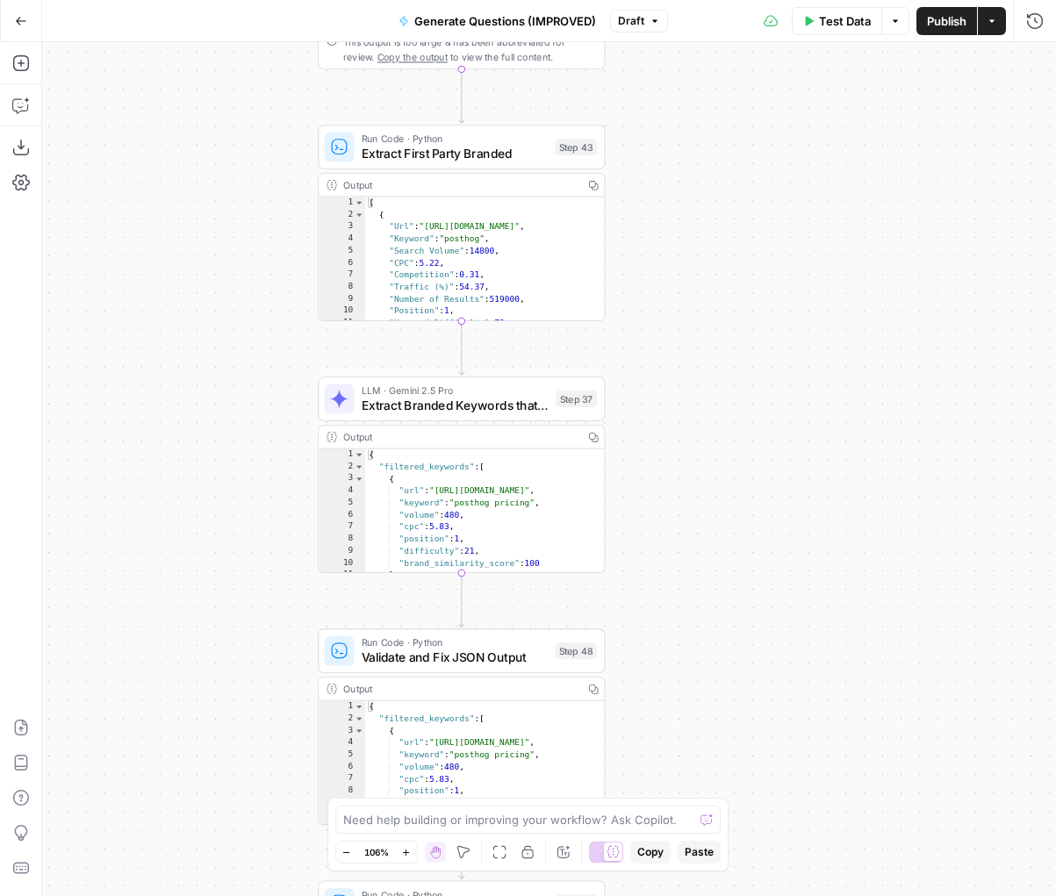
drag, startPoint x: 794, startPoint y: 632, endPoint x: 794, endPoint y: 777, distance: 145.7
click at [794, 770] on div "true false Workflow Input Settings Inputs LLM · Deep Research (O4 Mini) Researc…" at bounding box center [548, 469] width 1013 height 854
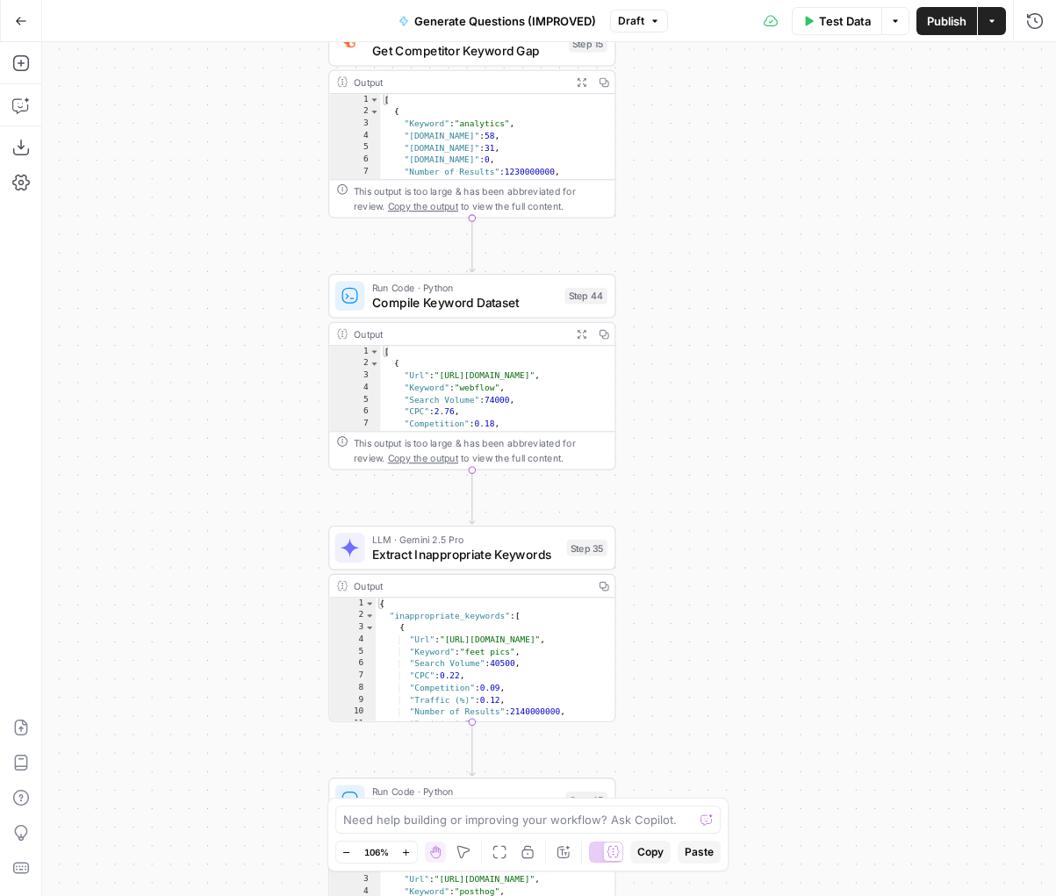
drag, startPoint x: 750, startPoint y: 363, endPoint x: 761, endPoint y: 649, distance: 286.2
click at [761, 649] on div "true false Workflow Input Settings Inputs LLM · Deep Research (O4 Mini) Researc…" at bounding box center [548, 469] width 1013 height 854
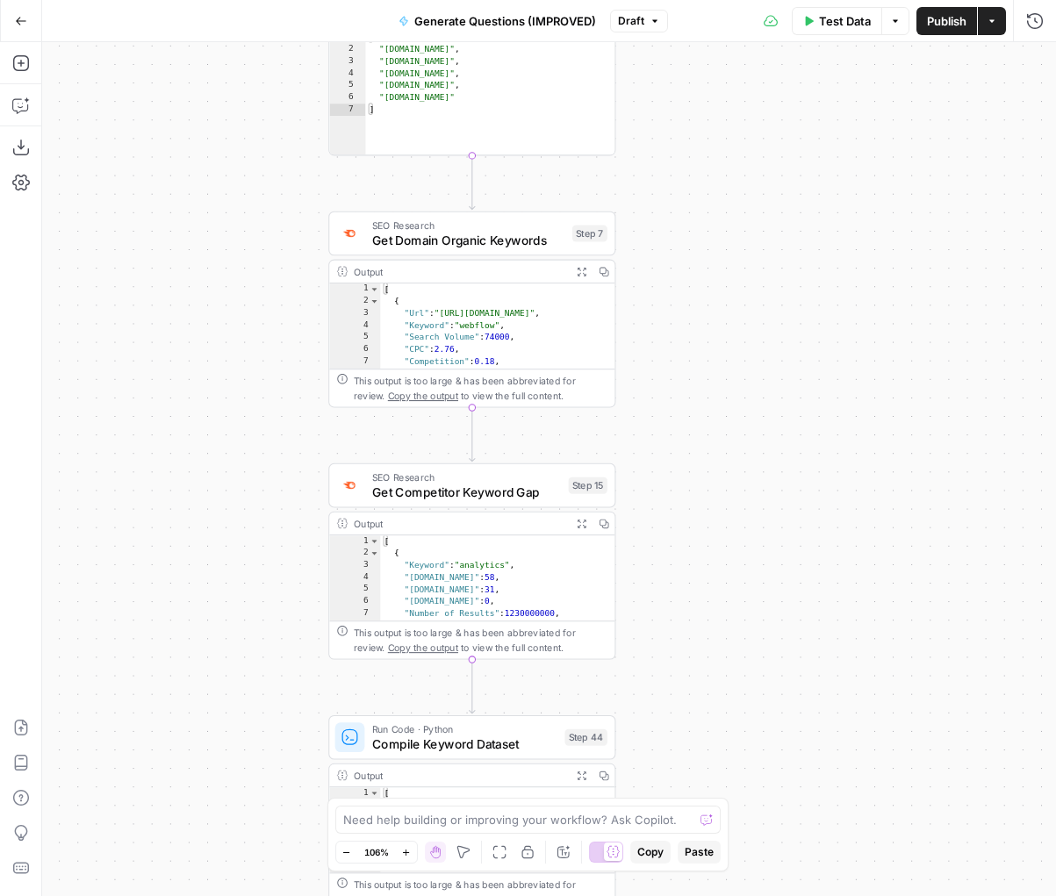
drag, startPoint x: 759, startPoint y: 429, endPoint x: 759, endPoint y: 690, distance: 260.6
click at [759, 690] on div "true false Workflow Input Settings Inputs LLM · Deep Research (O4 Mini) Researc…" at bounding box center [548, 469] width 1013 height 854
drag, startPoint x: 761, startPoint y: 309, endPoint x: 762, endPoint y: 487, distance: 178.1
click at [762, 487] on div "true false Workflow Input Settings Inputs LLM · Deep Research (O4 Mini) Researc…" at bounding box center [548, 469] width 1013 height 854
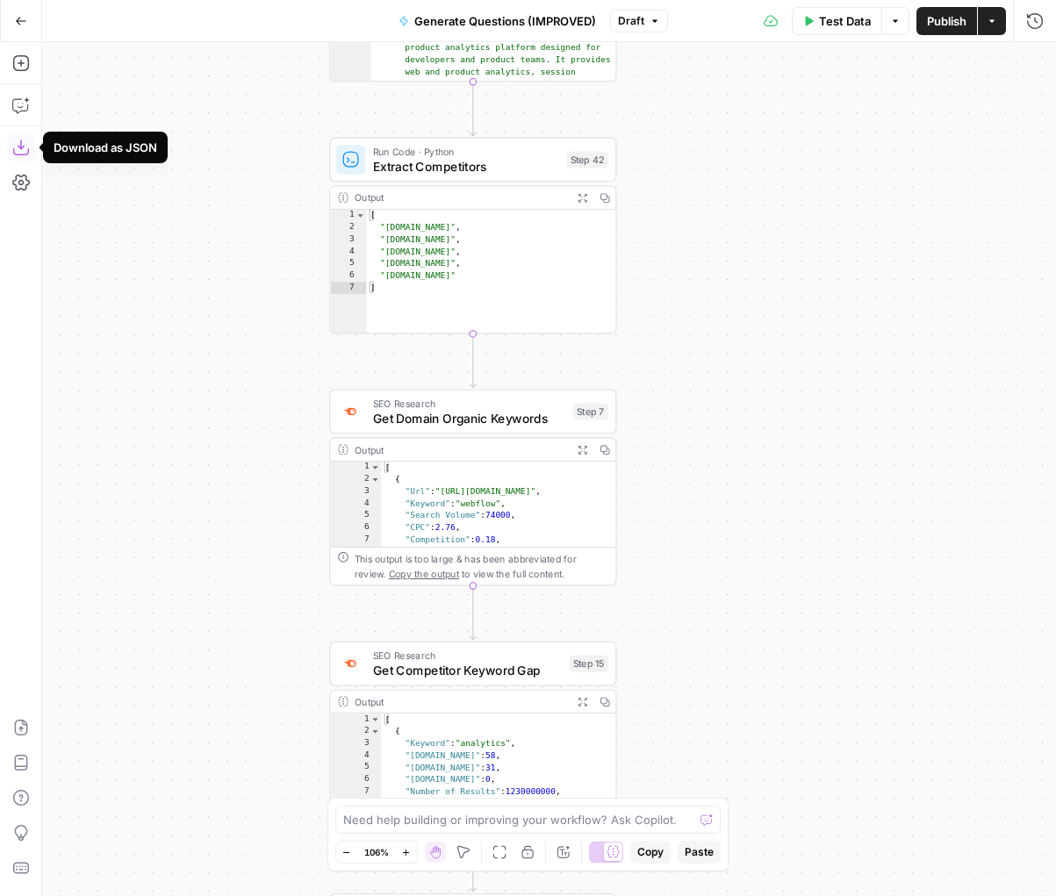
click at [22, 146] on icon "button" at bounding box center [20, 148] width 16 height 16
